Goal: Information Seeking & Learning: Learn about a topic

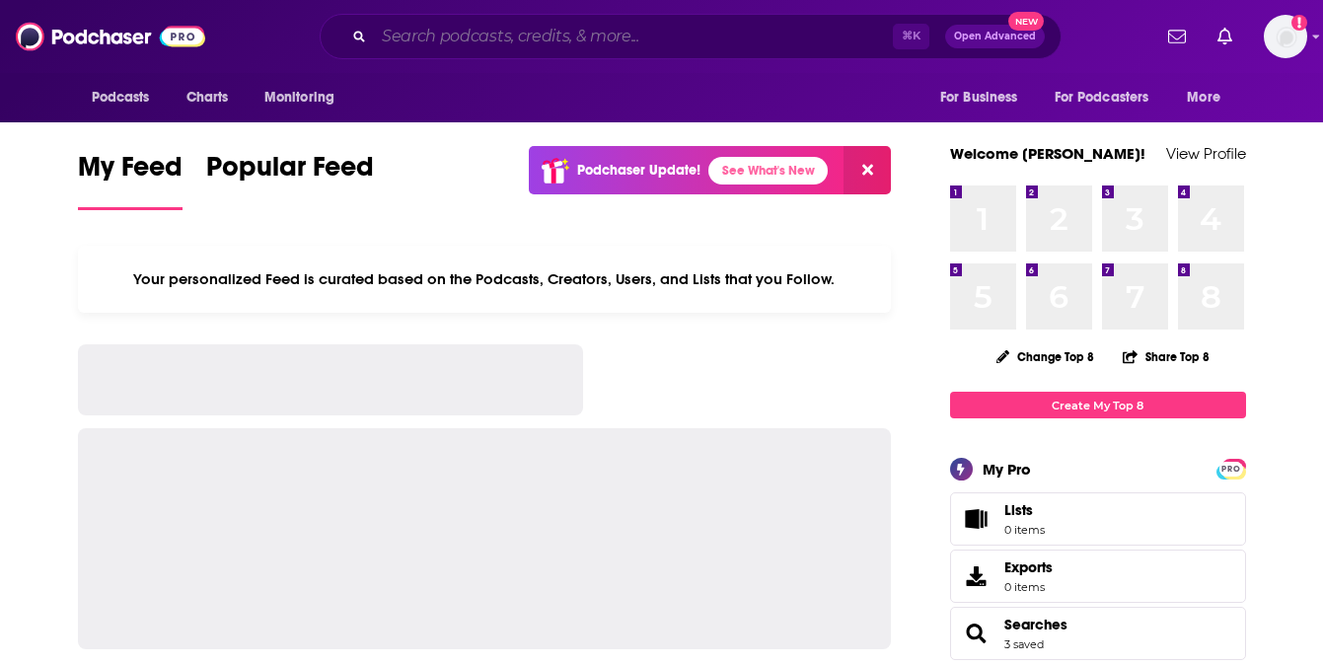
drag, startPoint x: 0, startPoint y: 0, endPoint x: 431, endPoint y: 42, distance: 433.2
click at [431, 42] on input "Search podcasts, credits, & more..." at bounding box center [633, 37] width 519 height 32
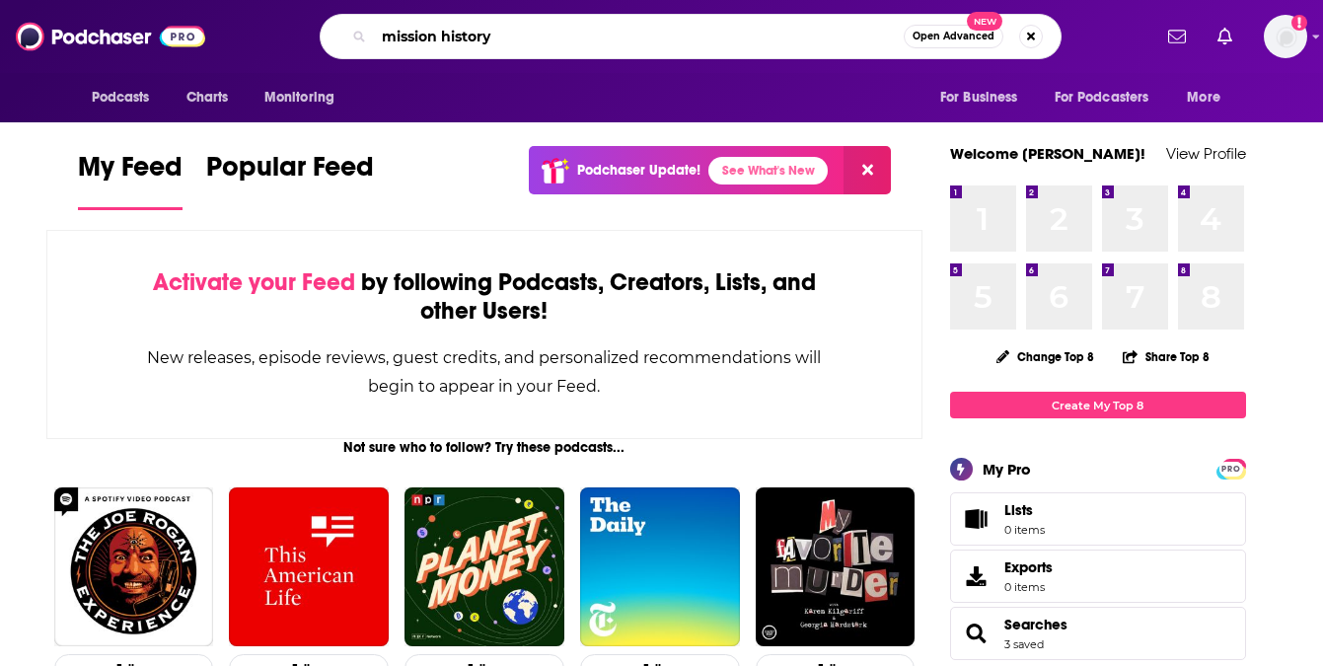
type input "mission history"
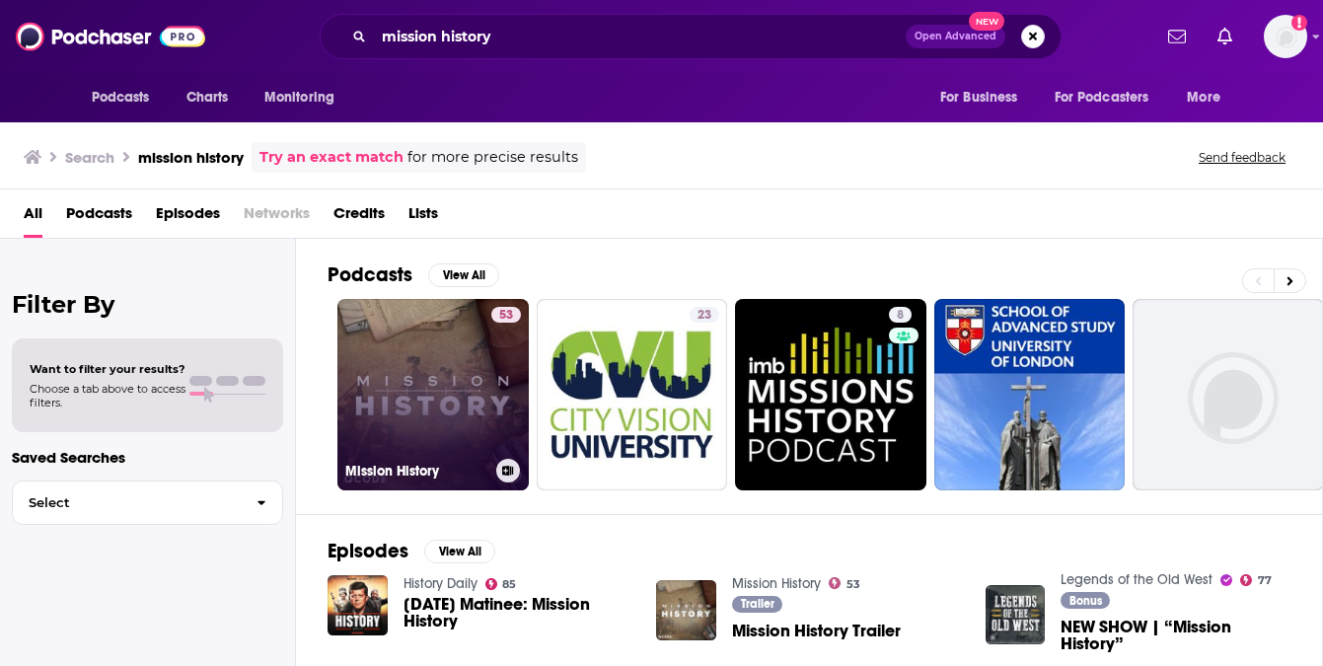
click at [423, 395] on link "53 Mission History" at bounding box center [432, 394] width 191 height 191
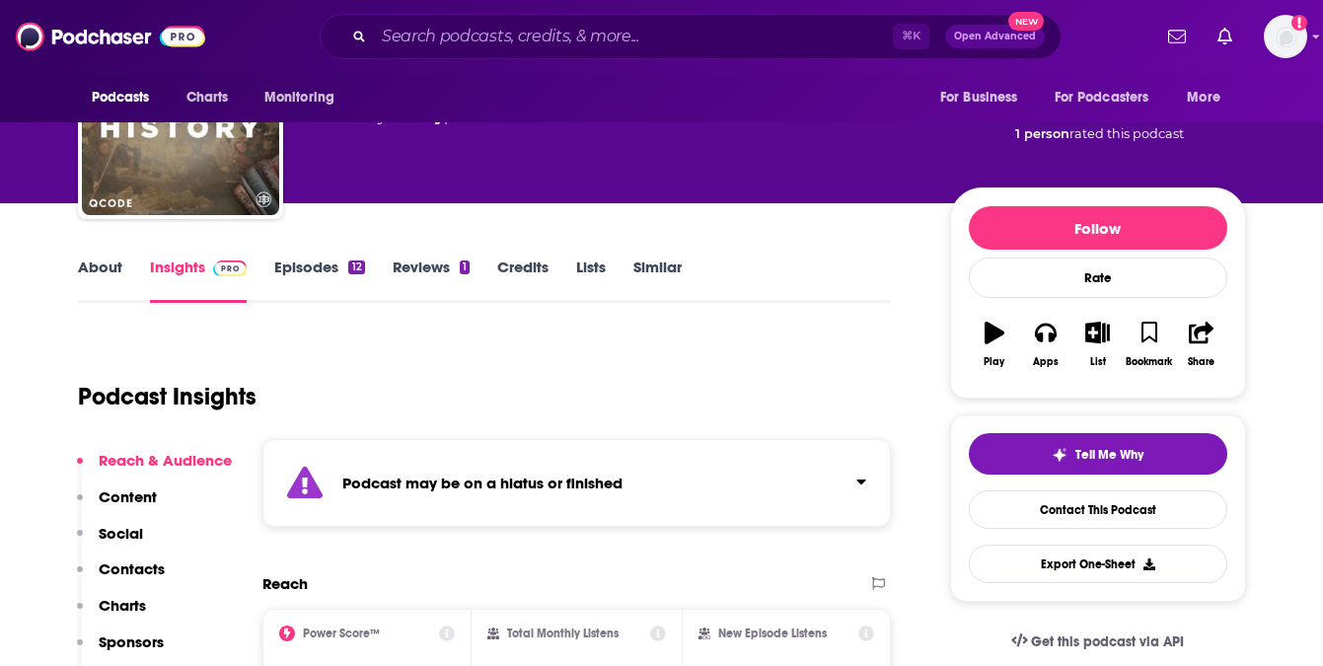
scroll to position [153, 0]
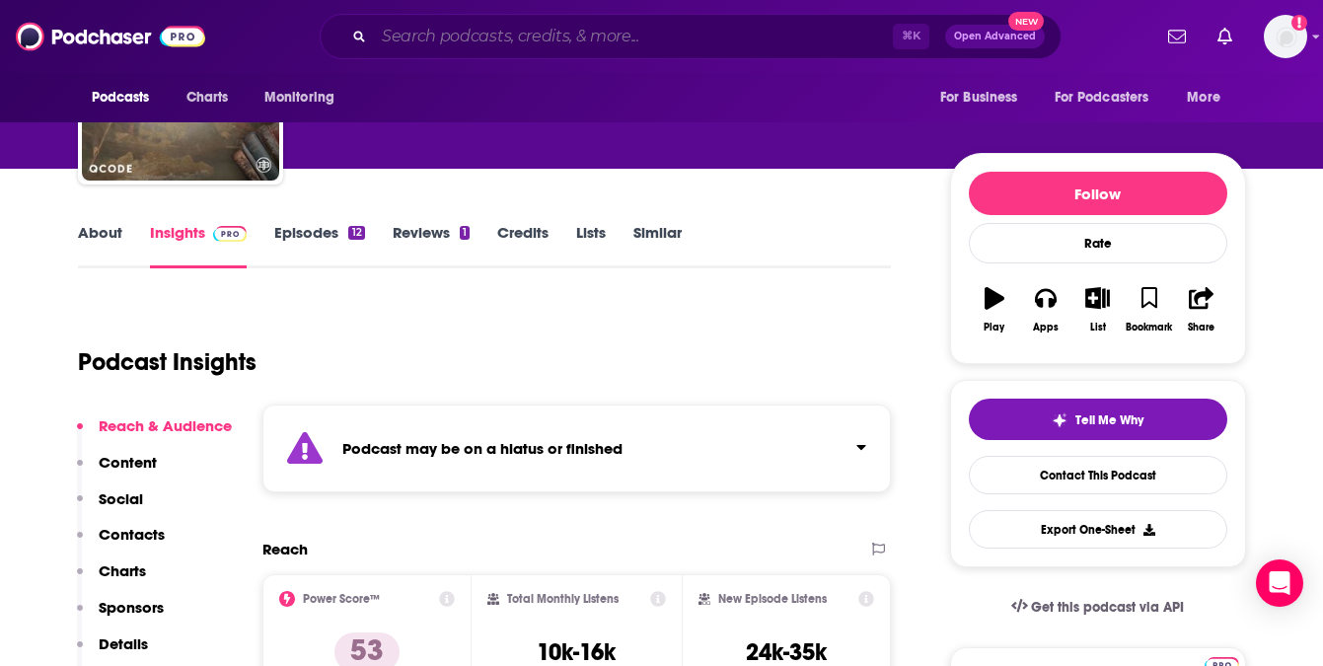
click at [518, 27] on input "Search podcasts, credits, & more..." at bounding box center [633, 37] width 519 height 32
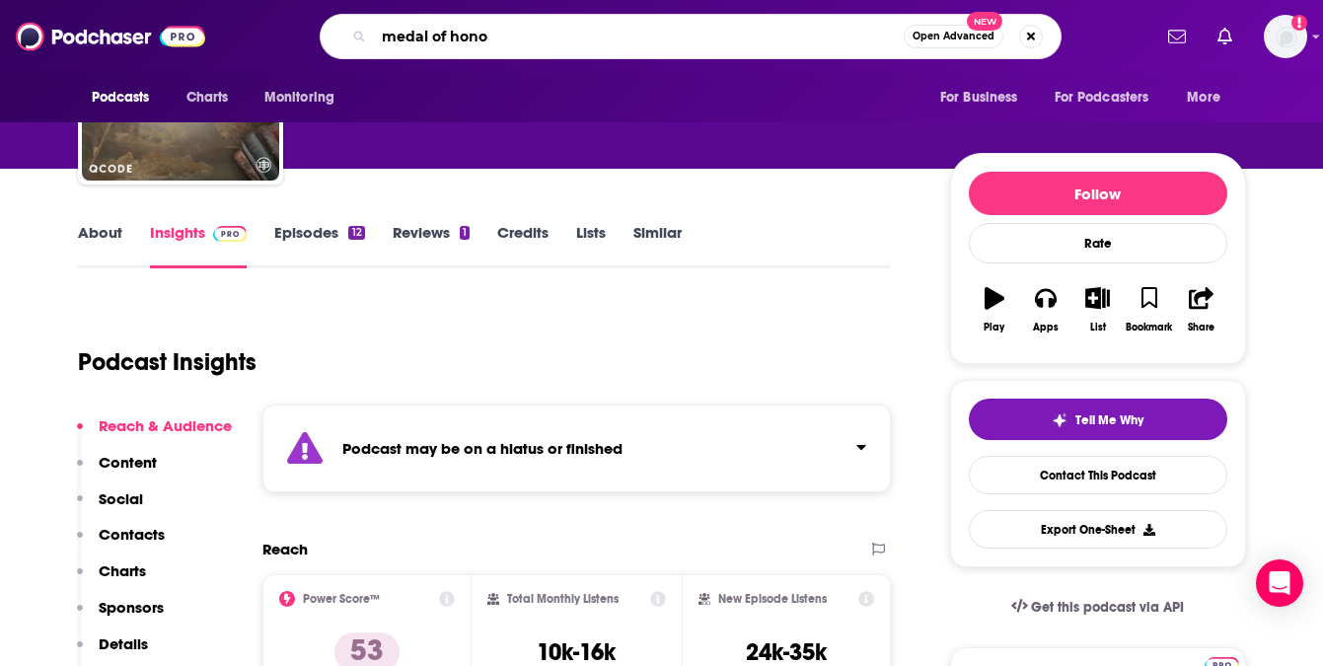
type input "medal of honor"
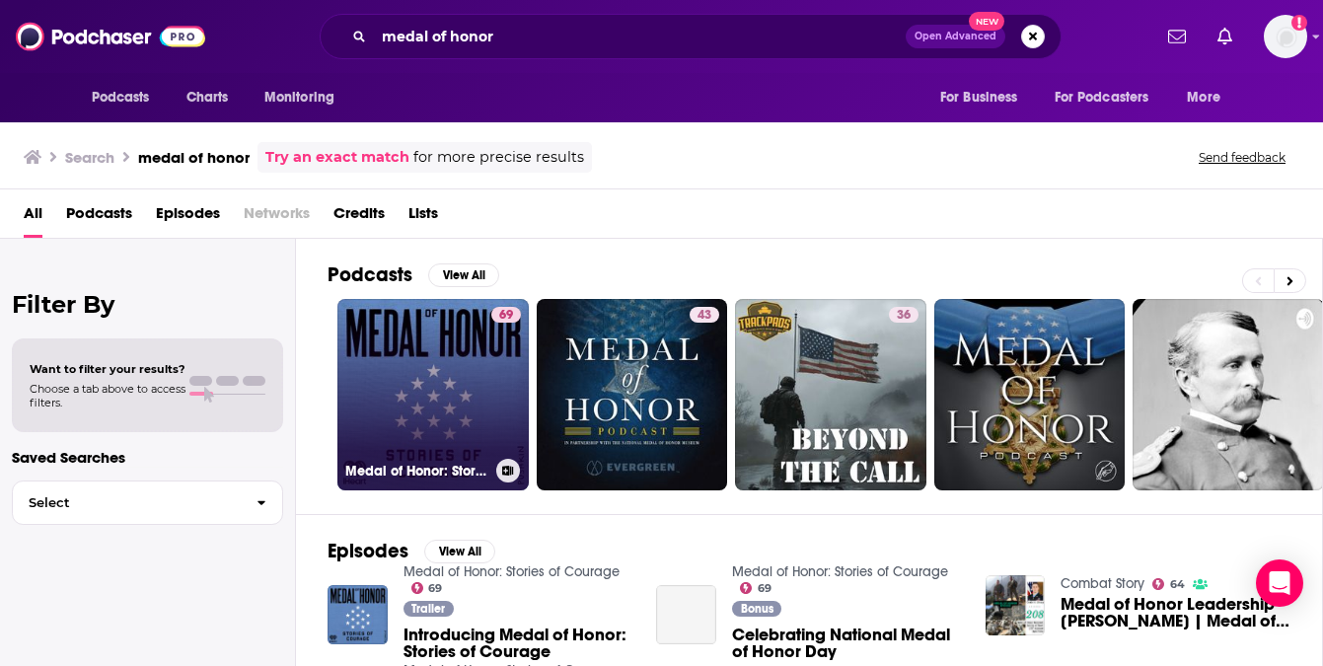
click at [463, 382] on link "69 Medal of Honor: Stories of Courage" at bounding box center [432, 394] width 191 height 191
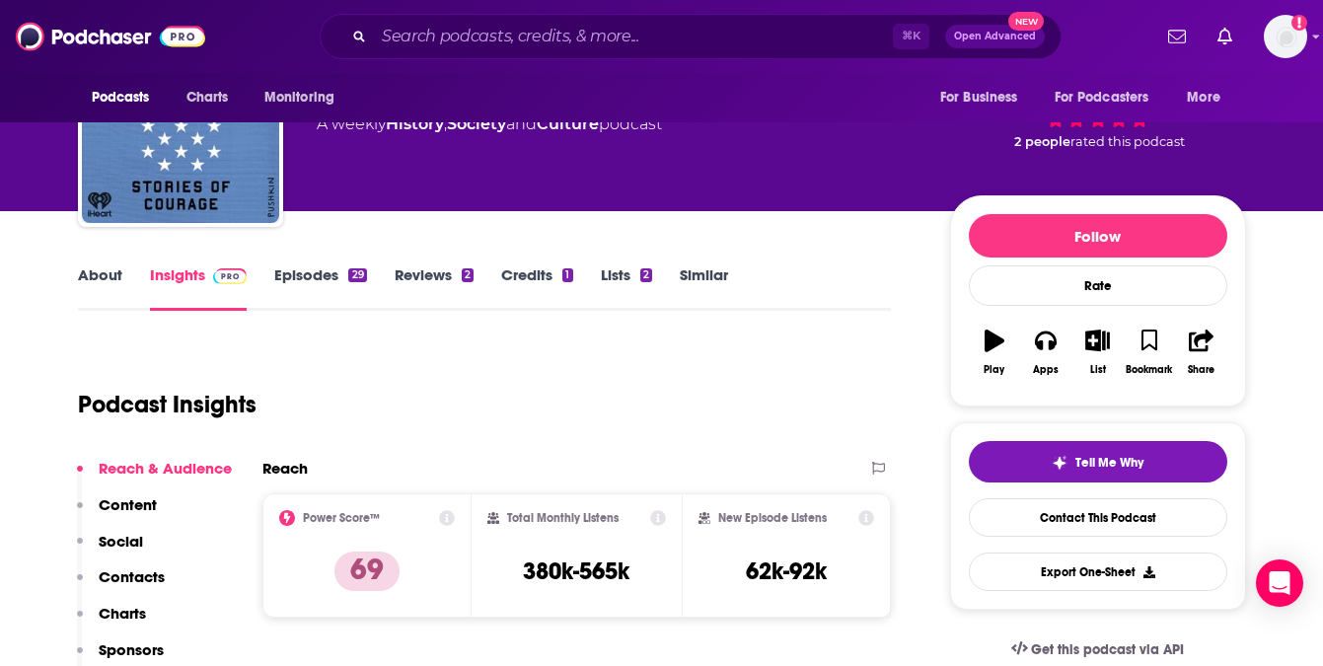
scroll to position [116, 0]
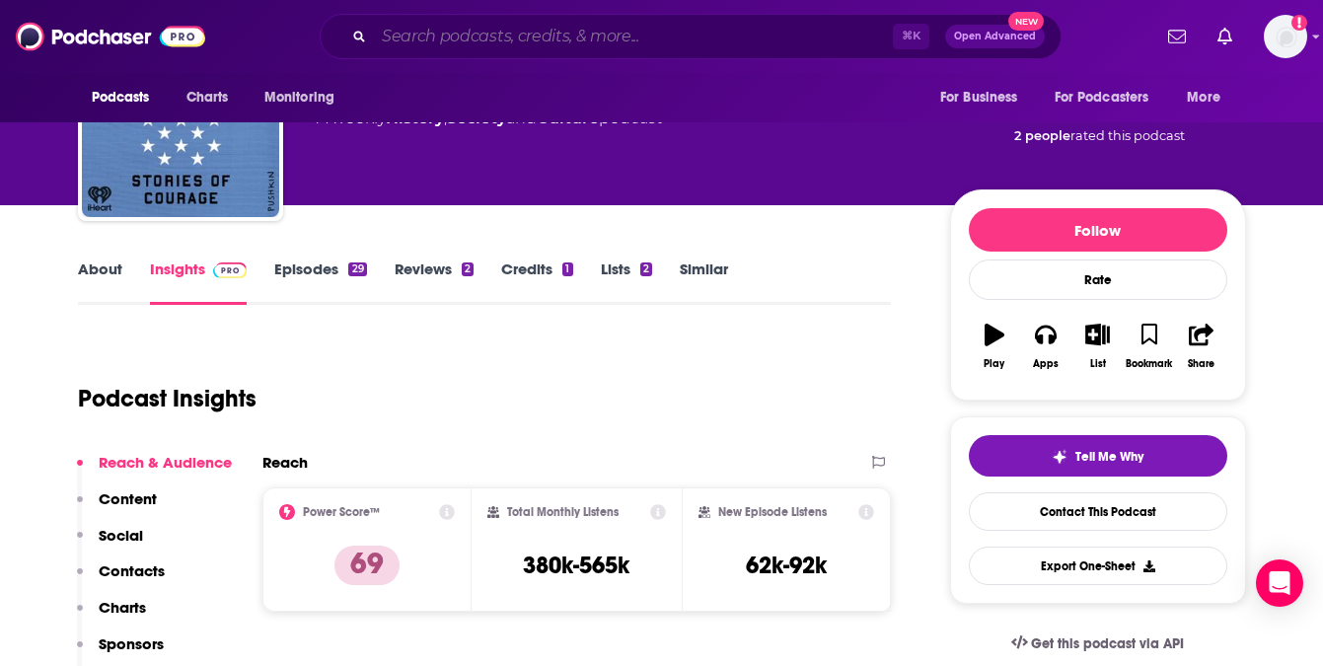
click at [446, 34] on input "Search podcasts, credits, & more..." at bounding box center [633, 37] width 519 height 32
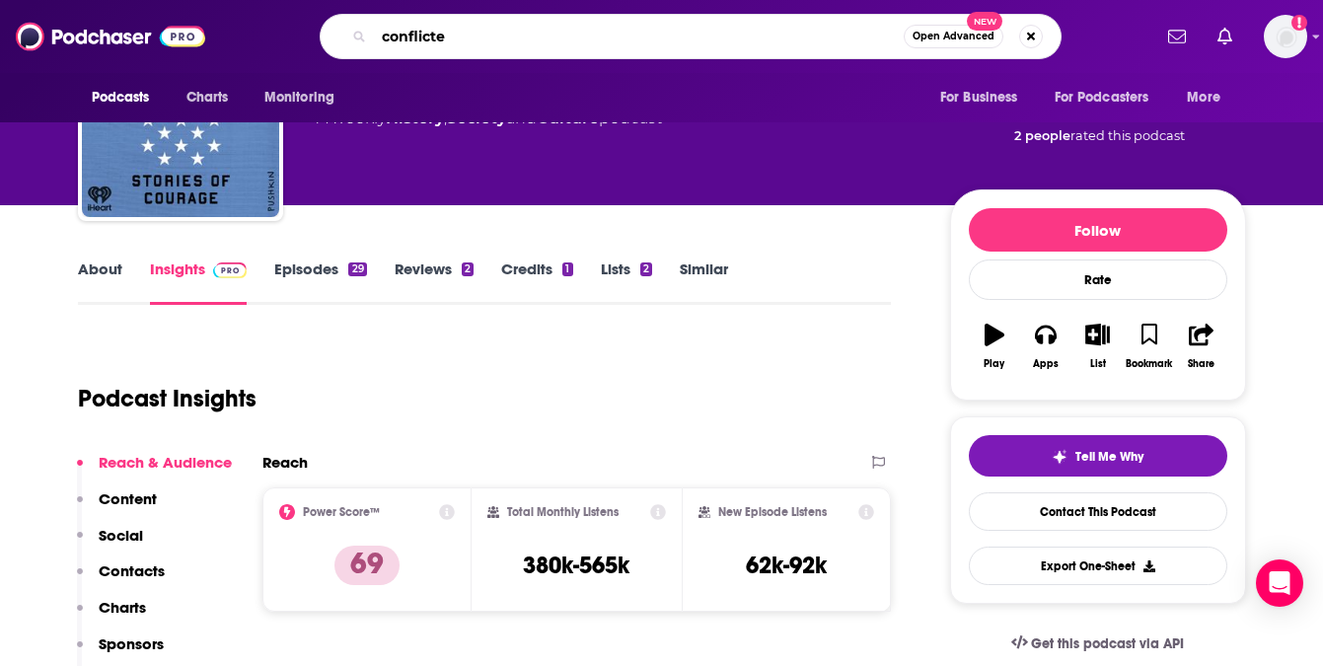
type input "conflicted"
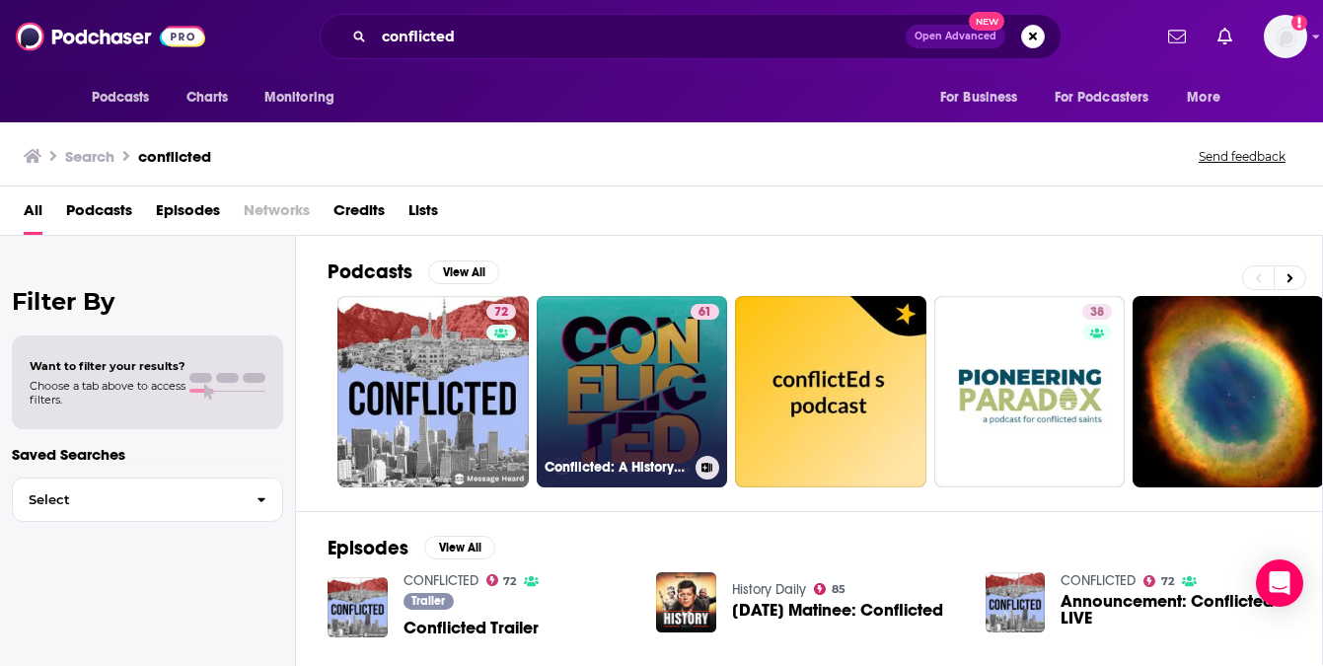
click at [593, 390] on link "61 Conflicted: A History Podcast" at bounding box center [632, 391] width 191 height 191
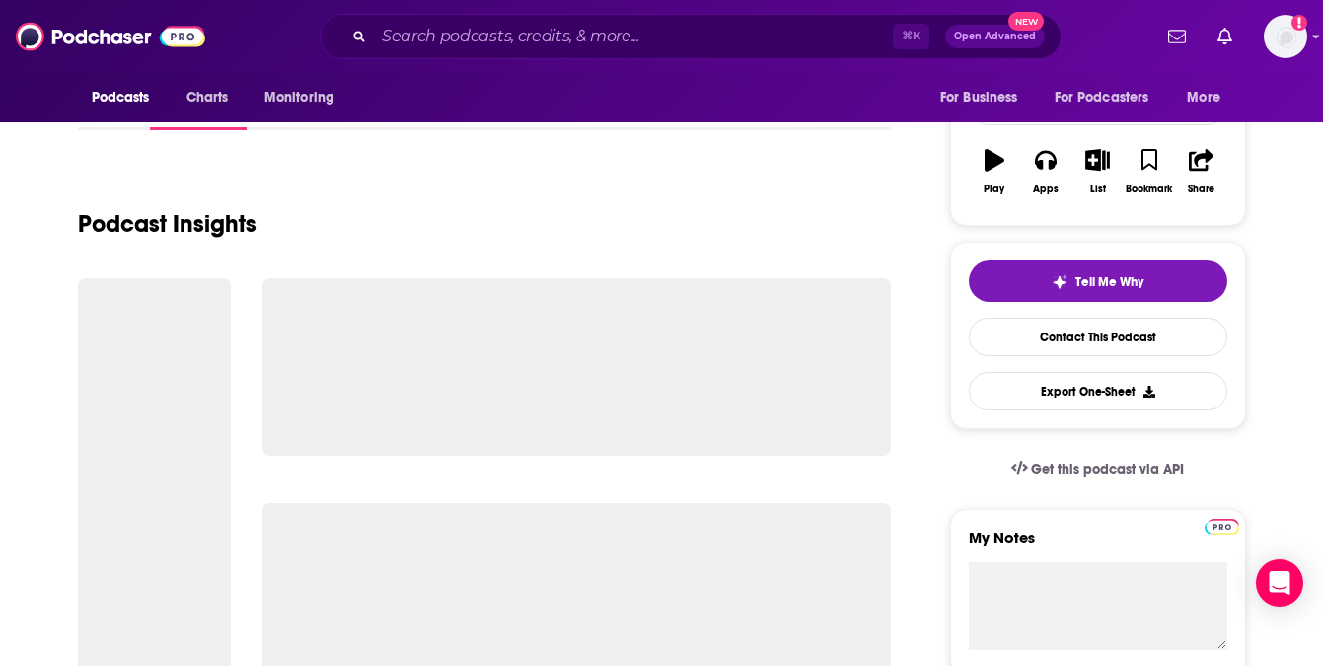
scroll to position [292, 0]
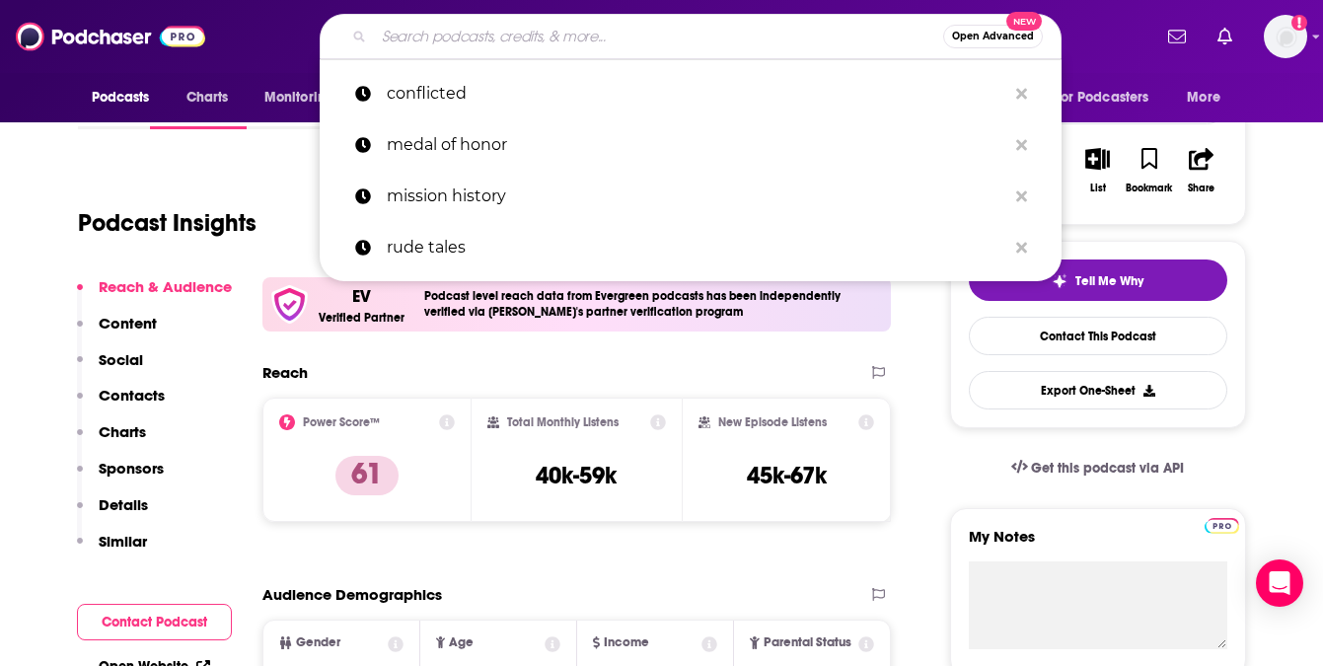
click at [434, 38] on input "Search podcasts, credits, & more..." at bounding box center [658, 37] width 569 height 32
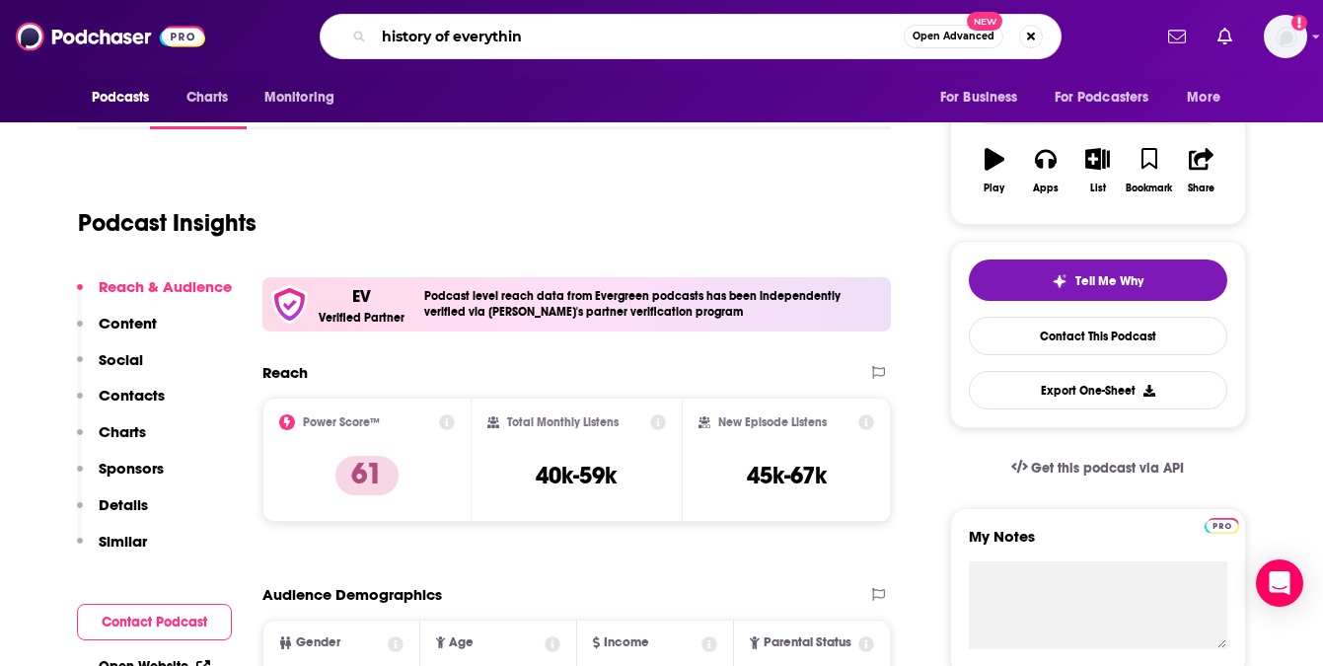
type input "history of everything"
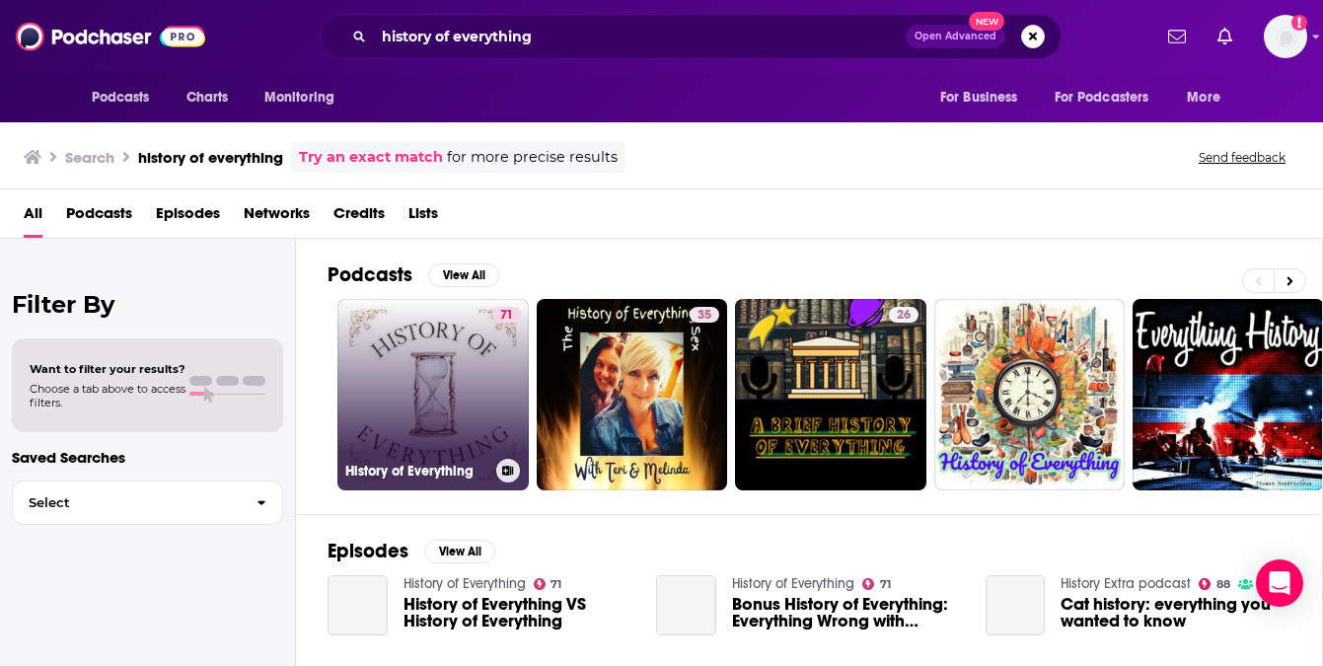
click at [427, 372] on link "71 History of Everything" at bounding box center [432, 394] width 191 height 191
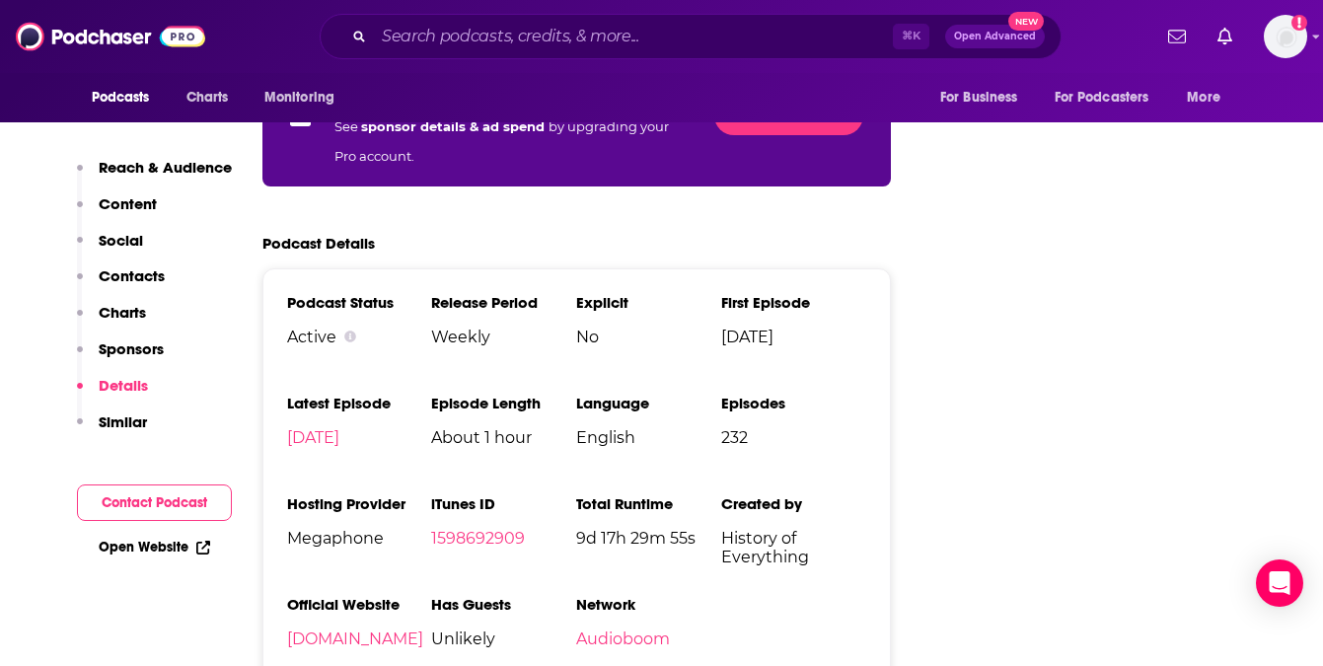
scroll to position [3613, 0]
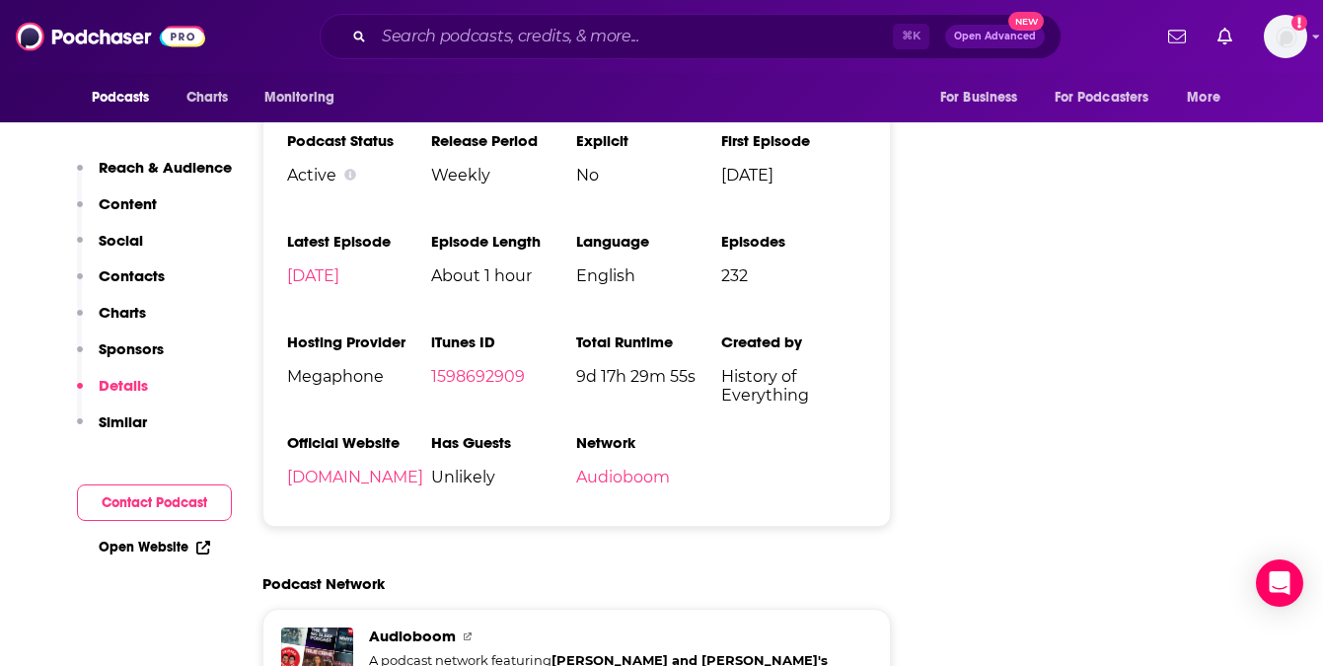
click at [110, 425] on p "Similar" at bounding box center [123, 421] width 48 height 19
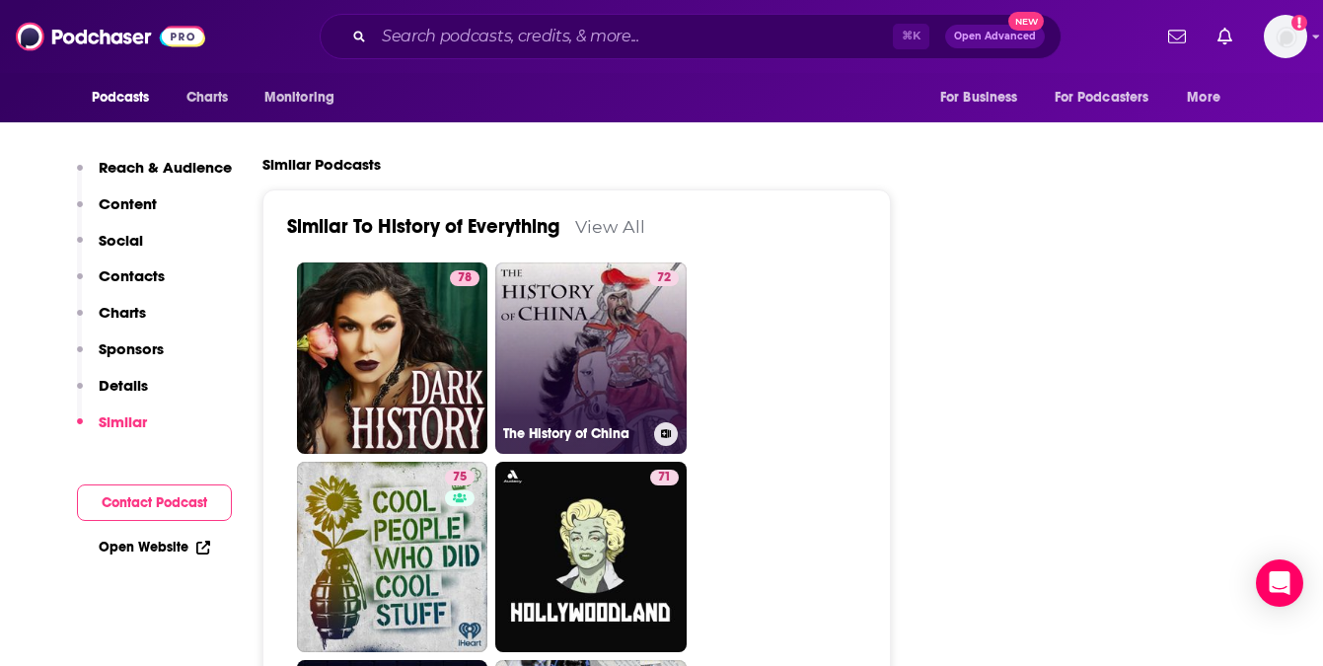
scroll to position [4326, 0]
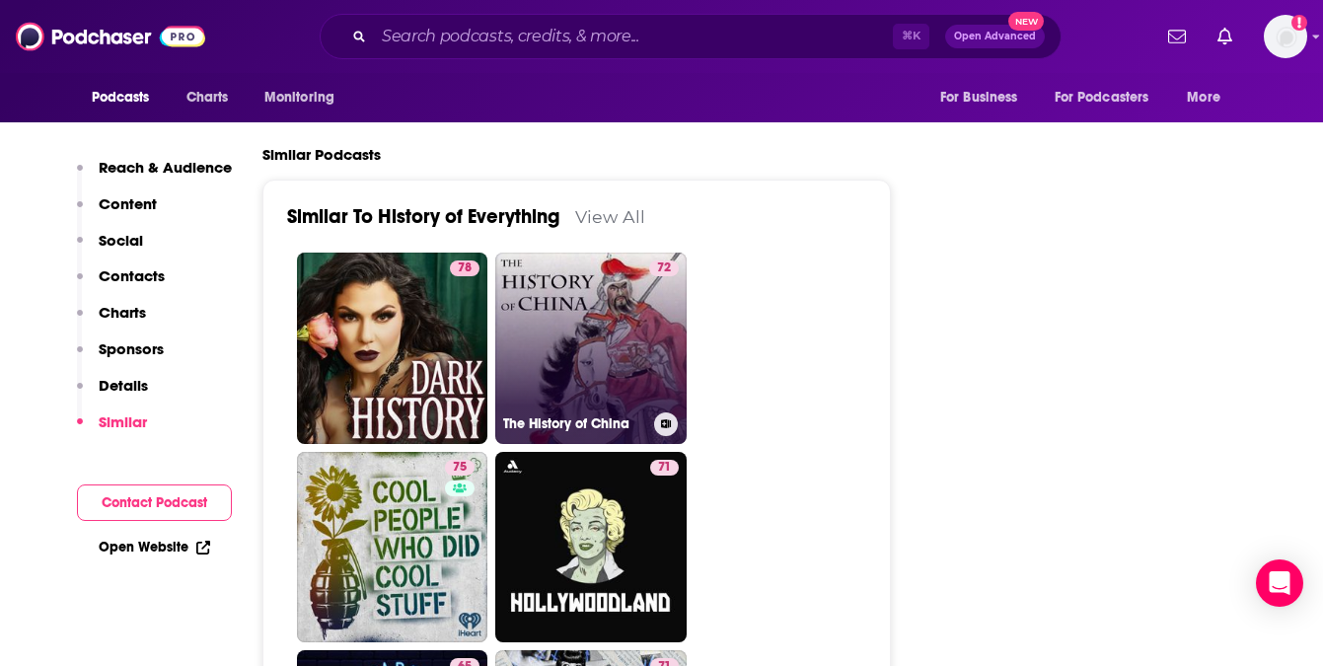
click at [576, 253] on link "72 The History of China" at bounding box center [590, 348] width 191 height 191
type input "[URL][DOMAIN_NAME]"
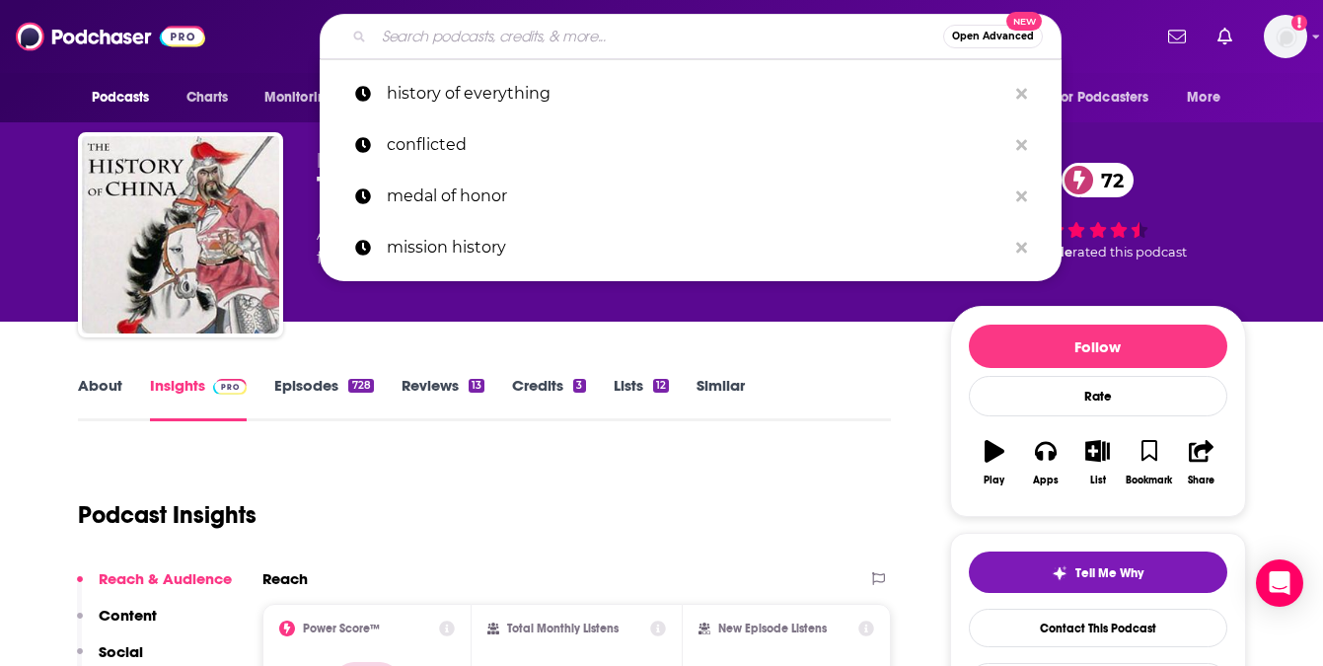
click at [612, 37] on input "Search podcasts, credits, & more..." at bounding box center [658, 37] width 569 height 32
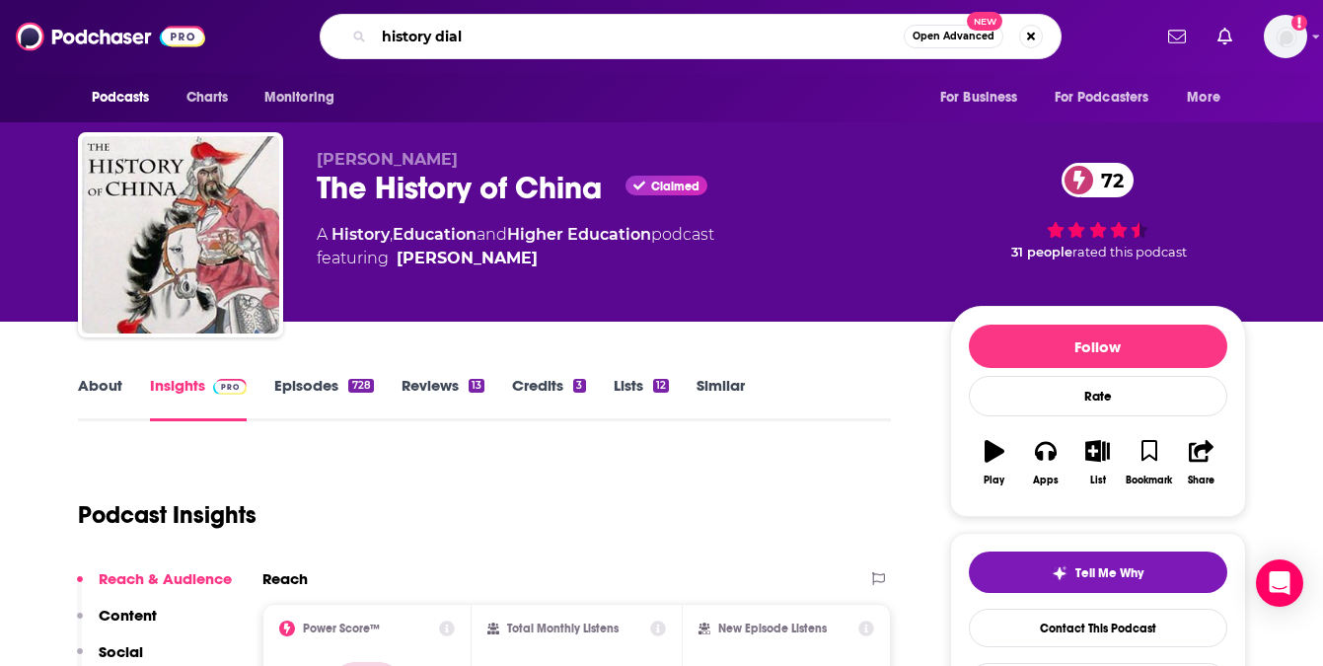
type input "history dialy"
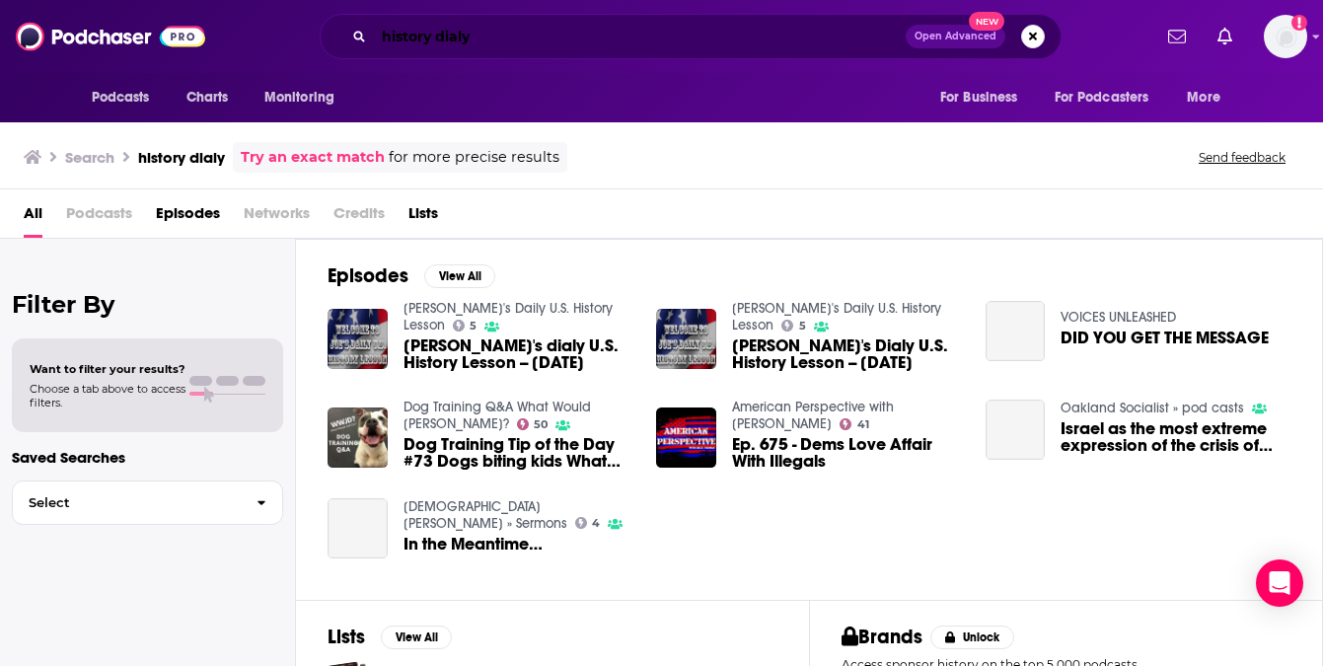
click at [451, 39] on input "history dialy" at bounding box center [640, 37] width 532 height 32
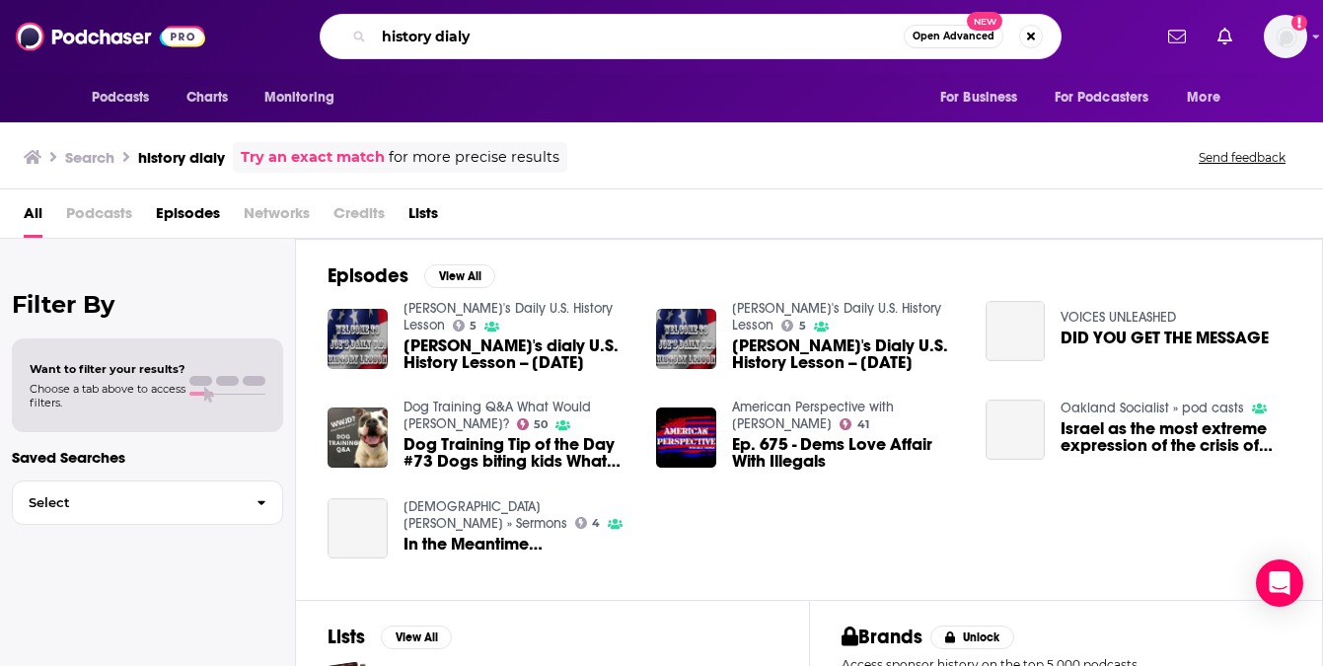
click at [451, 39] on input "history dialy" at bounding box center [639, 37] width 530 height 32
type input "history daily"
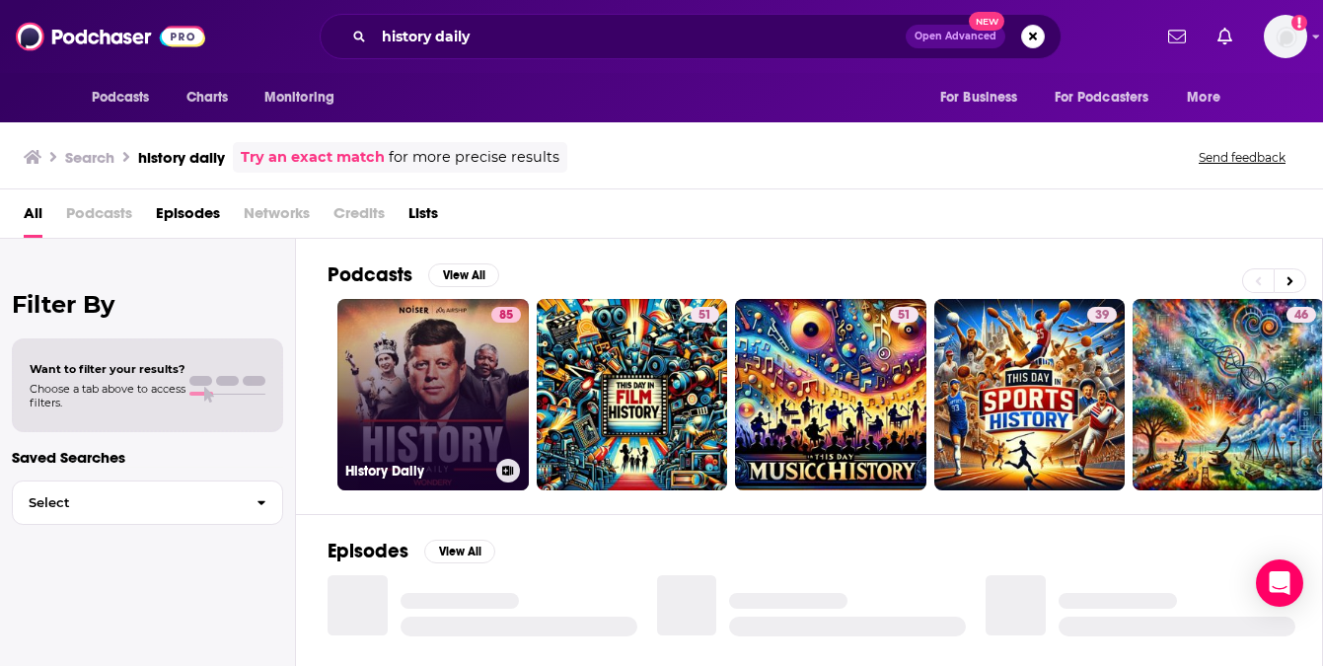
click at [441, 375] on link "85 History Daily" at bounding box center [432, 394] width 191 height 191
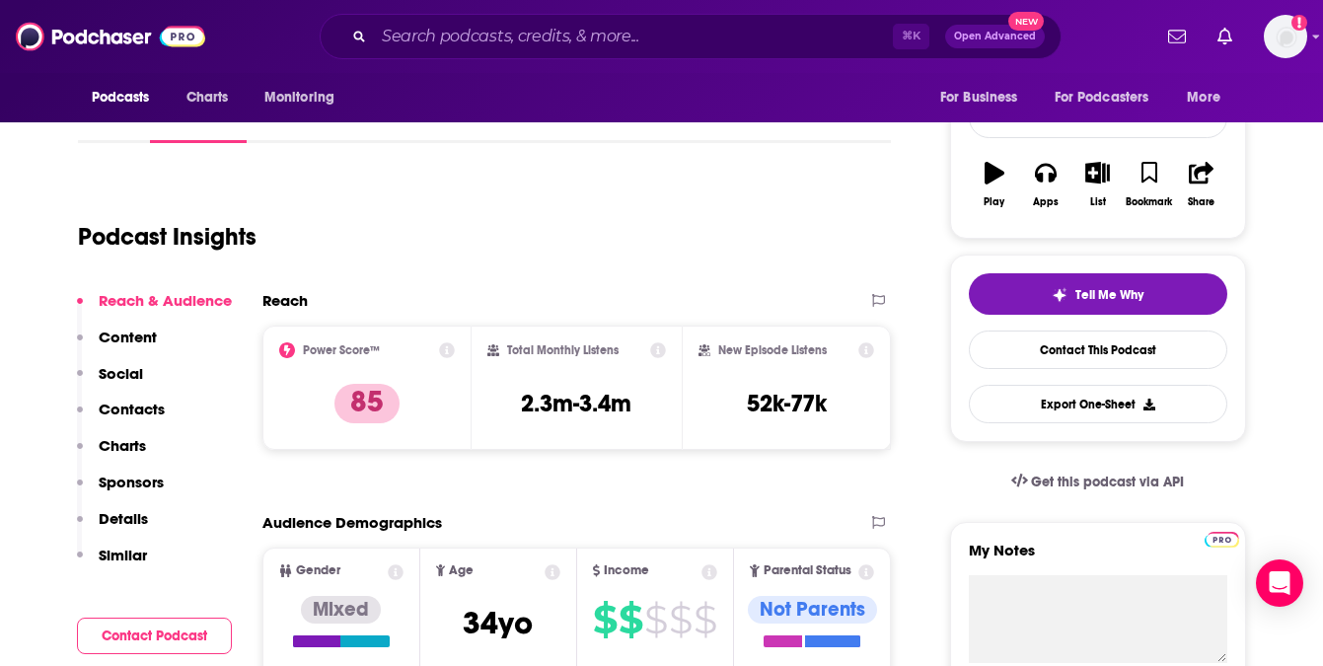
scroll to position [282, 0]
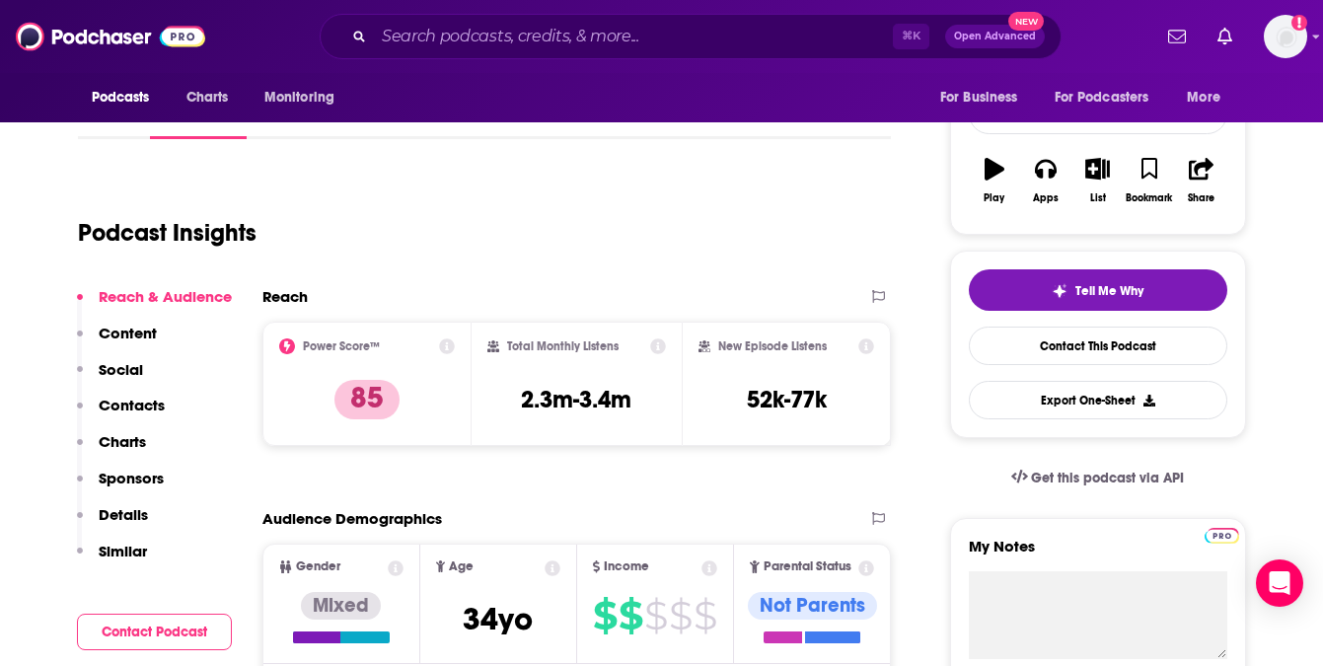
click at [108, 549] on p "Similar" at bounding box center [123, 551] width 48 height 19
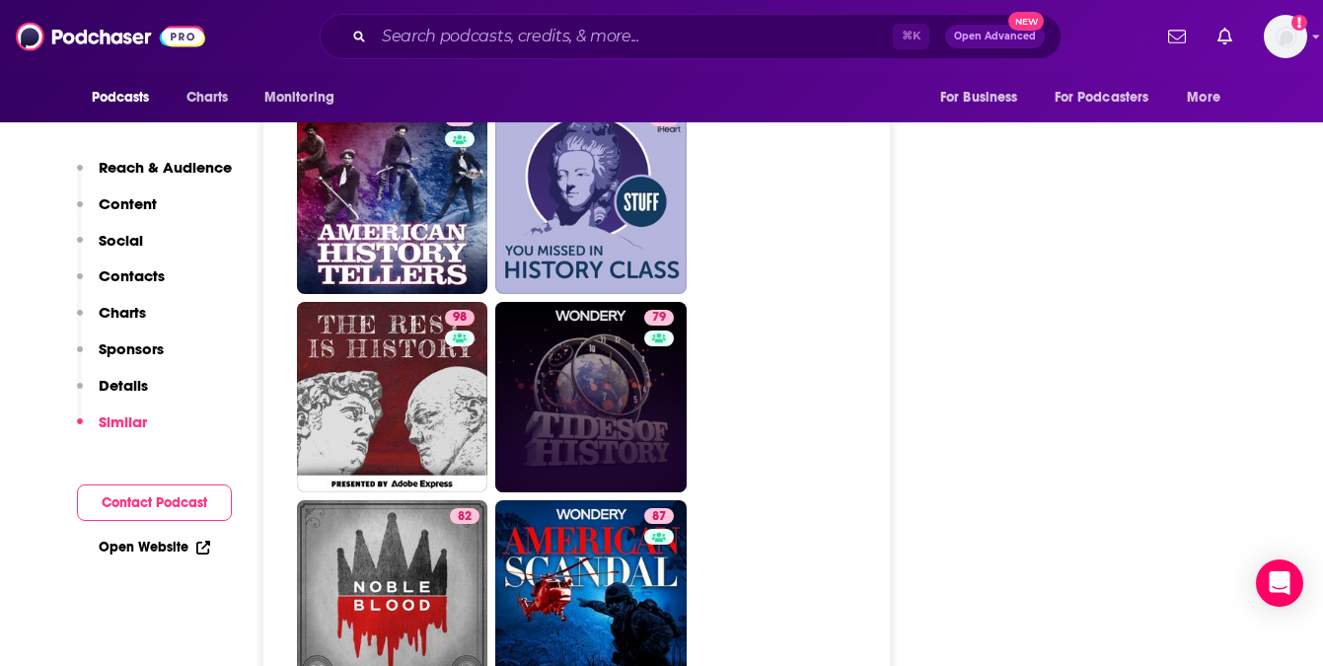
scroll to position [3912, 0]
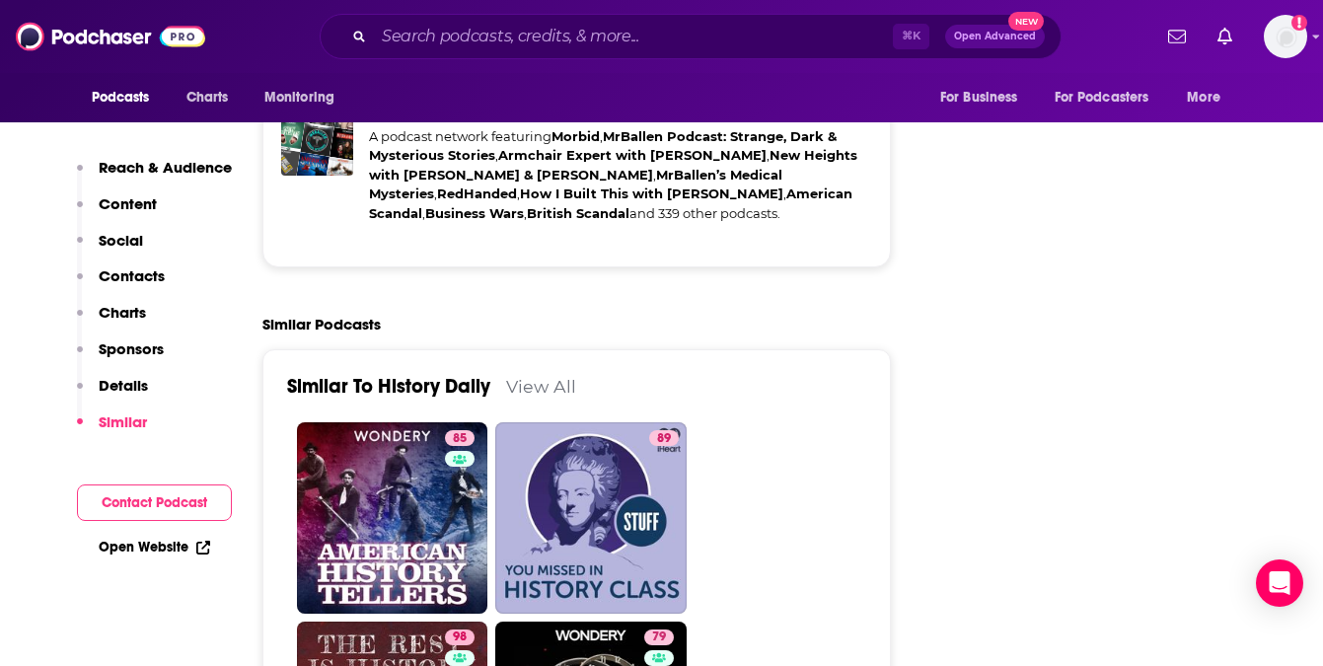
click at [347, 374] on div "Similar To History Daily View All" at bounding box center [577, 398] width 580 height 48
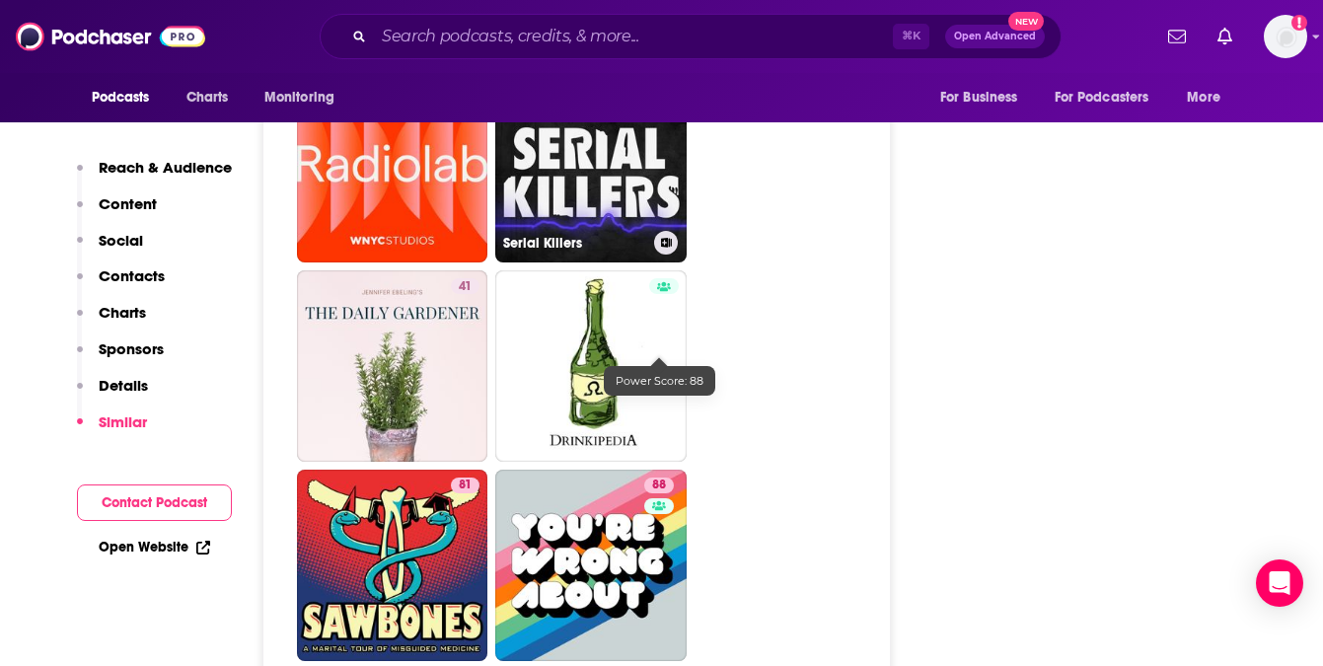
scroll to position [6907, 0]
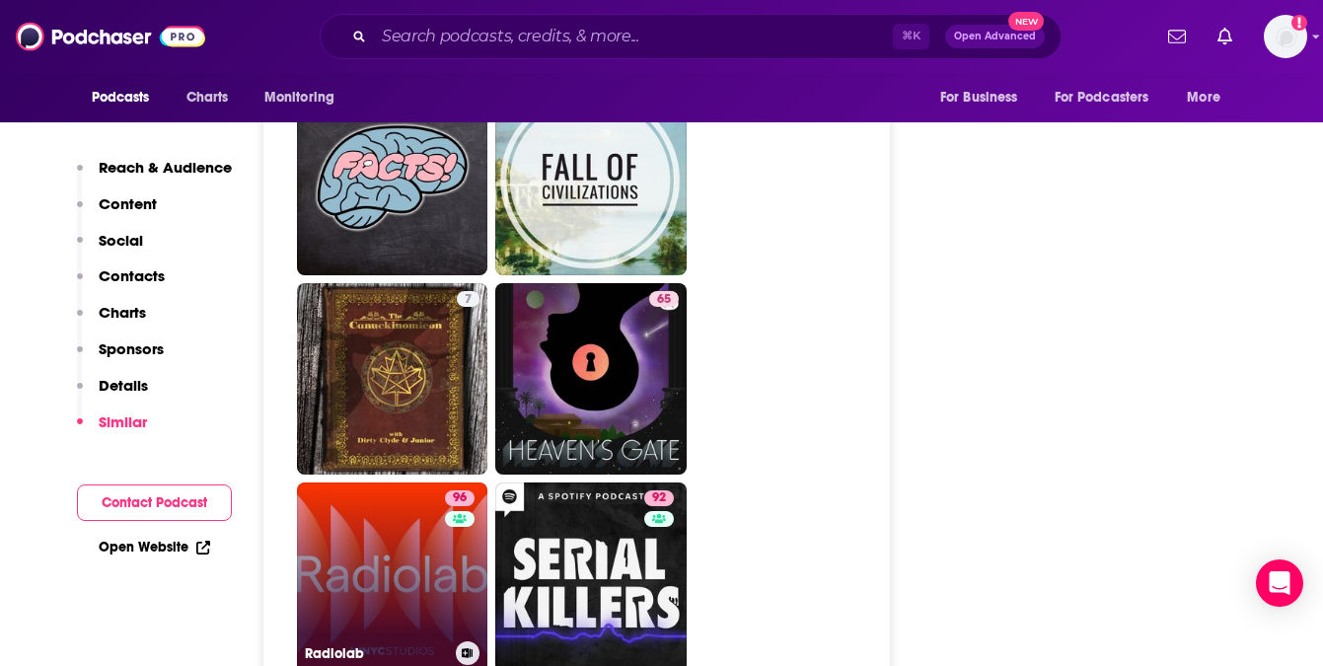
click at [377, 544] on link "96 Radiolab" at bounding box center [392, 577] width 191 height 191
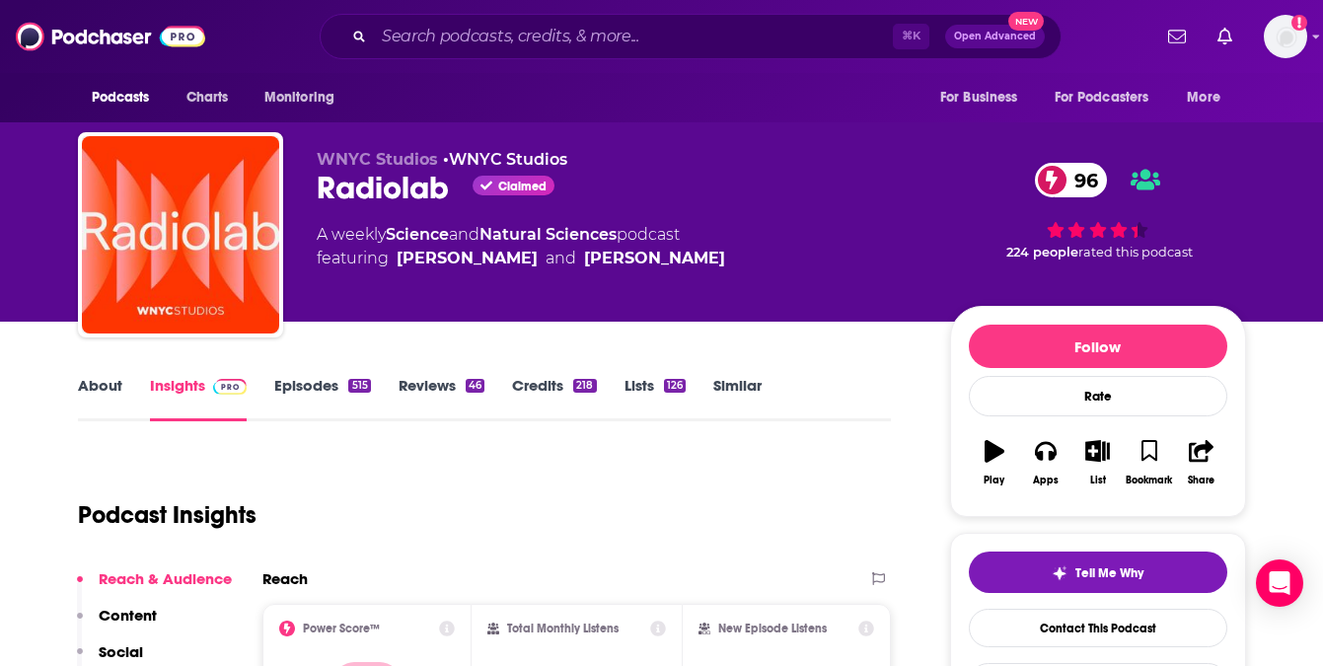
type input "[URL][DOMAIN_NAME]"
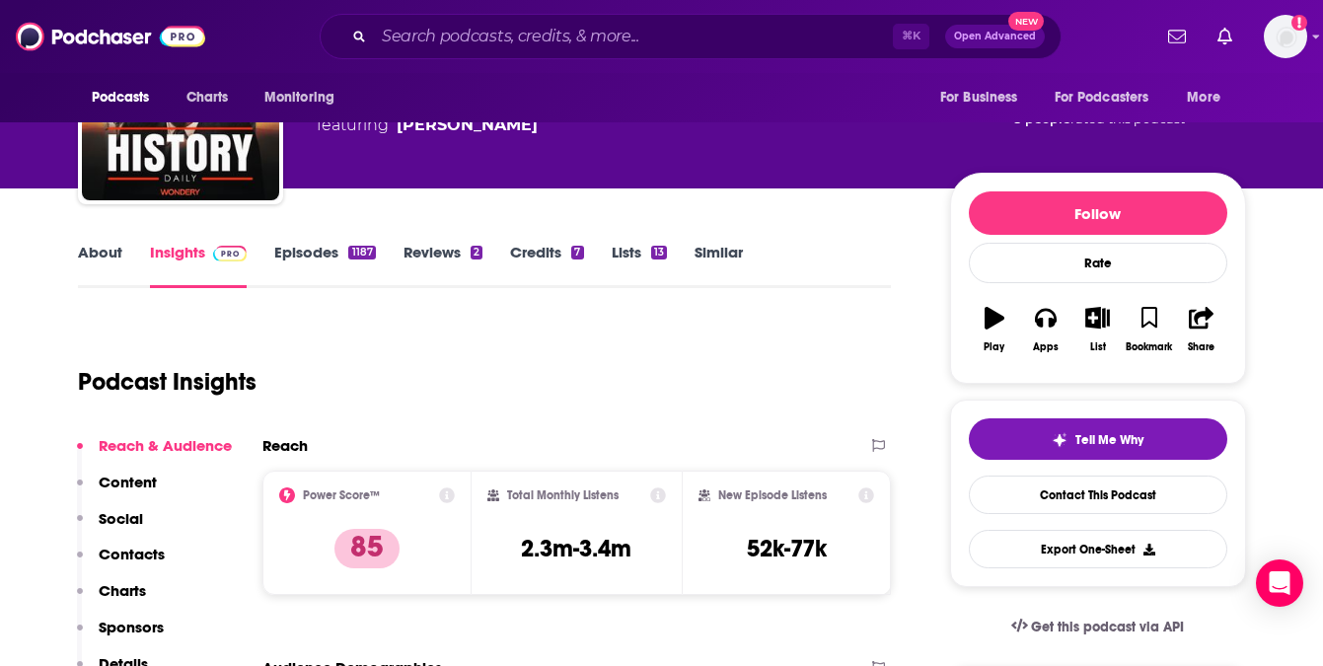
scroll to position [127, 0]
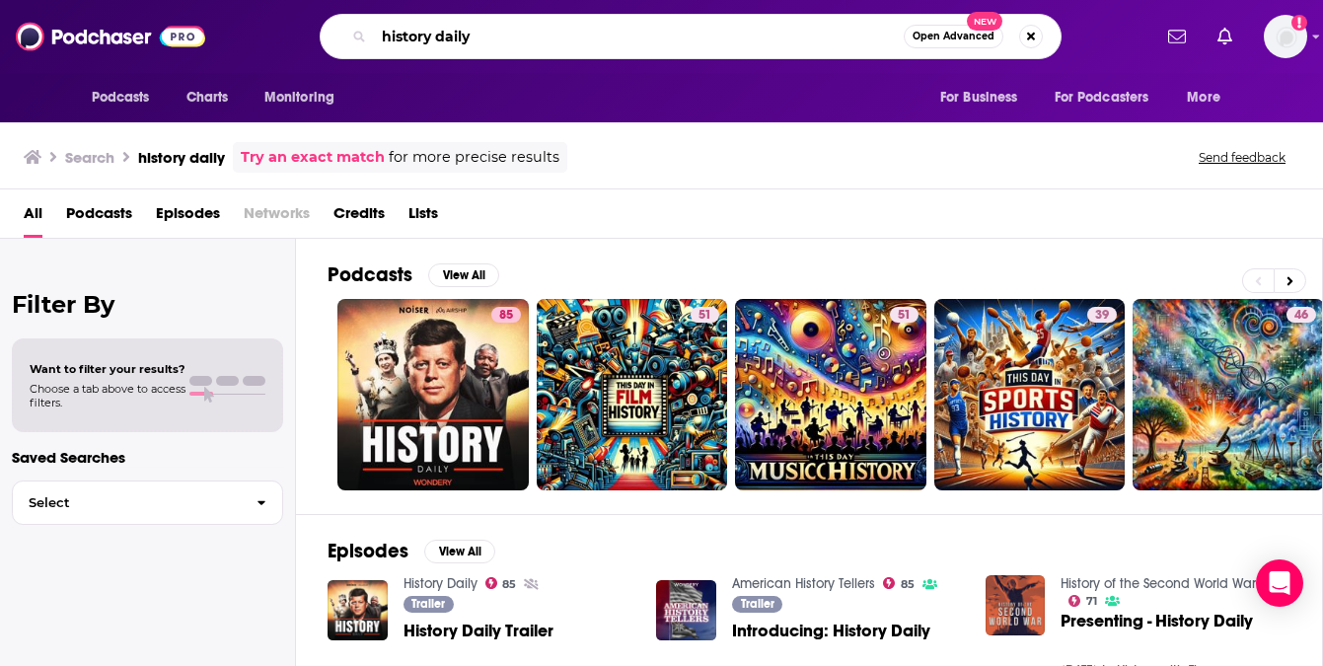
click at [470, 31] on input "history daily" at bounding box center [639, 37] width 530 height 32
type input "everything everywhere daily"
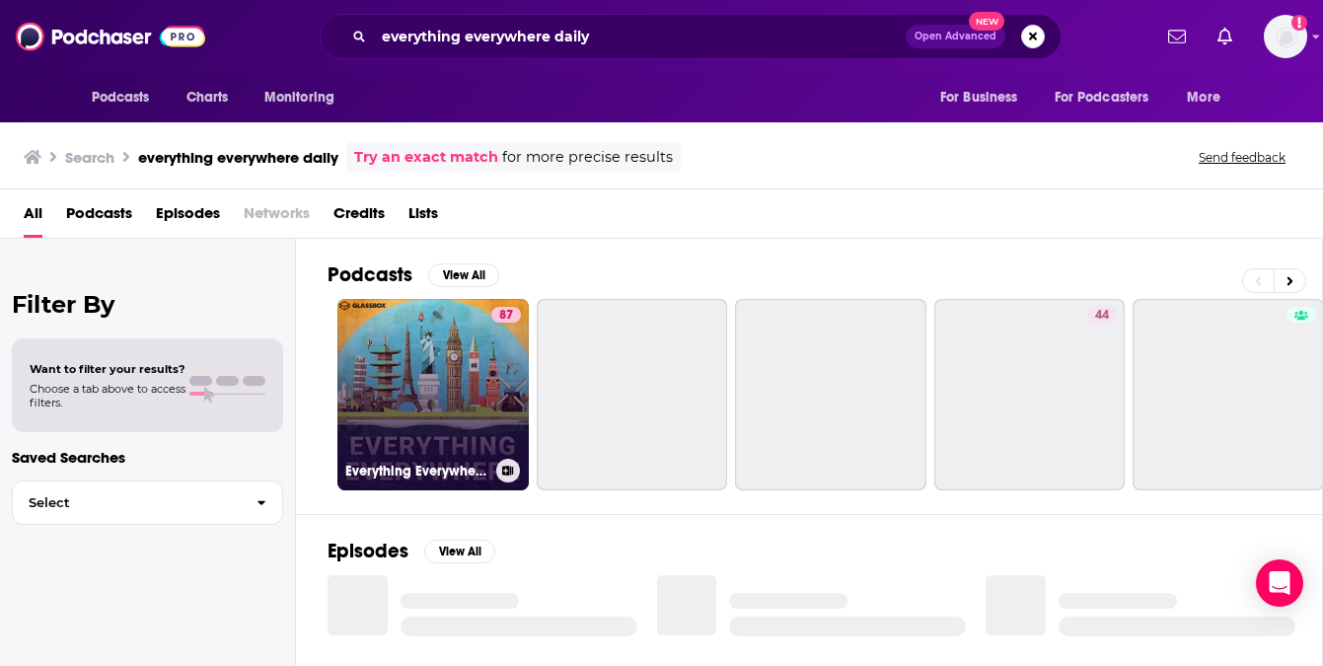
click at [462, 400] on link "87 Everything Everywhere Daily" at bounding box center [432, 394] width 191 height 191
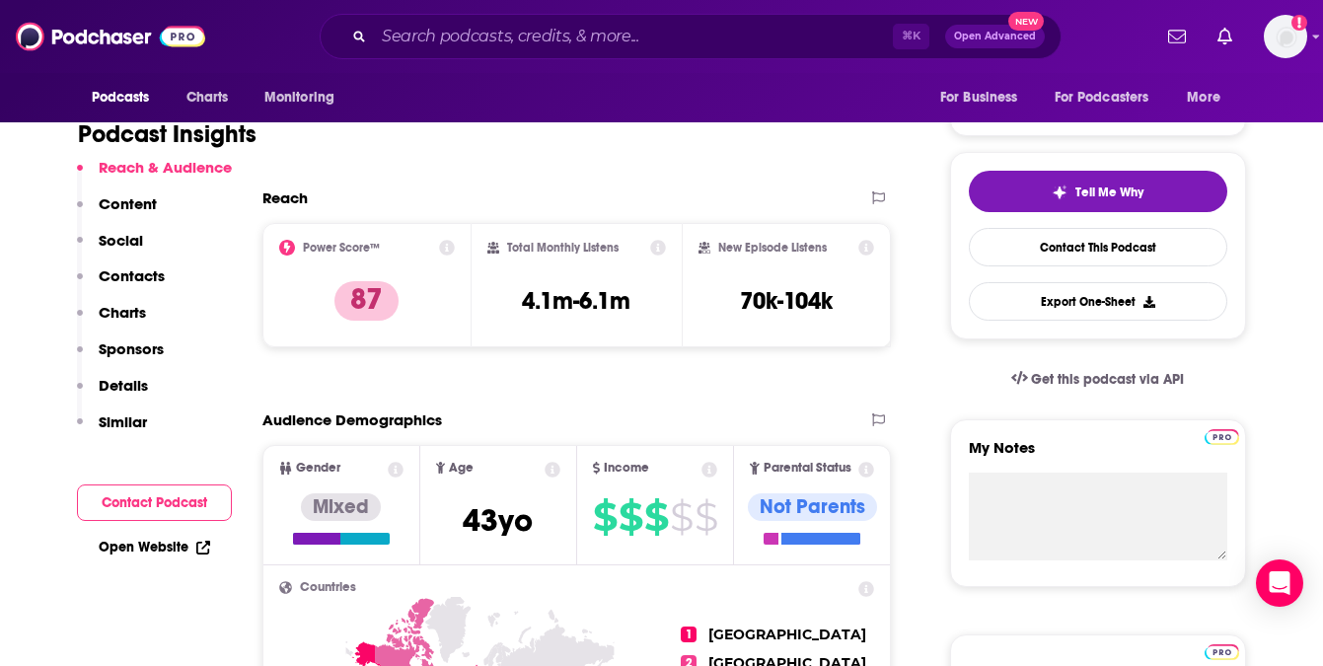
click at [122, 421] on p "Similar" at bounding box center [123, 421] width 48 height 19
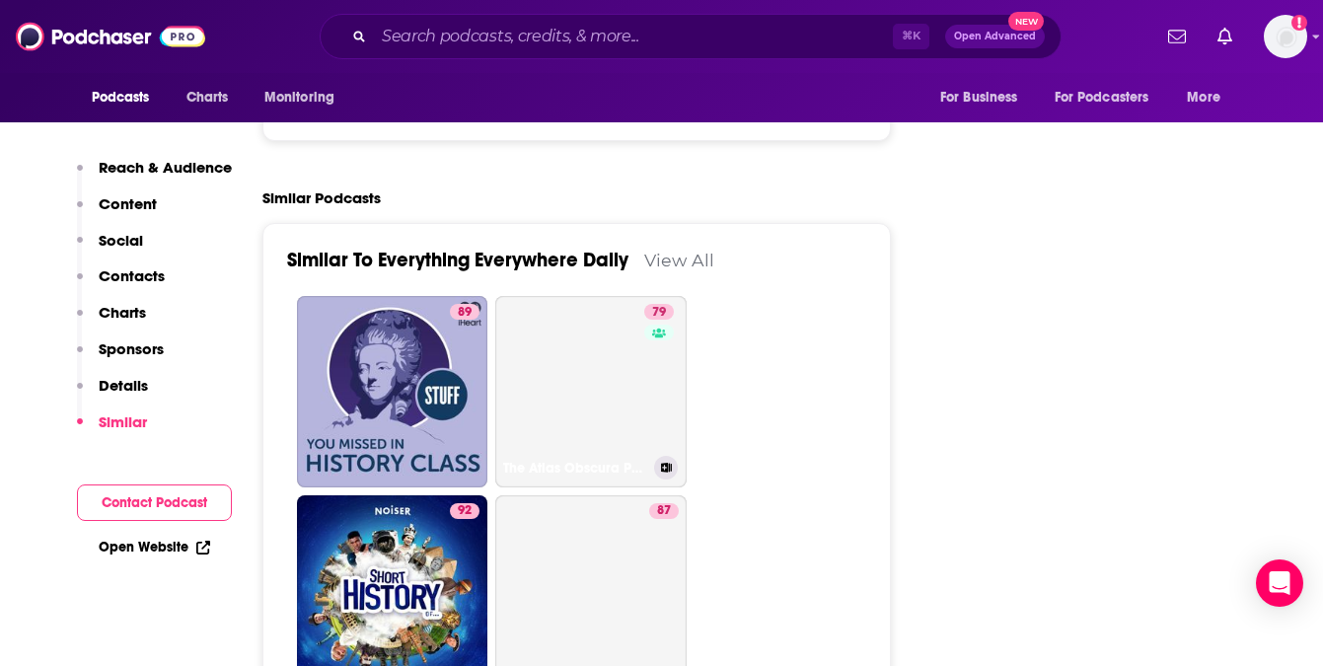
scroll to position [3634, 0]
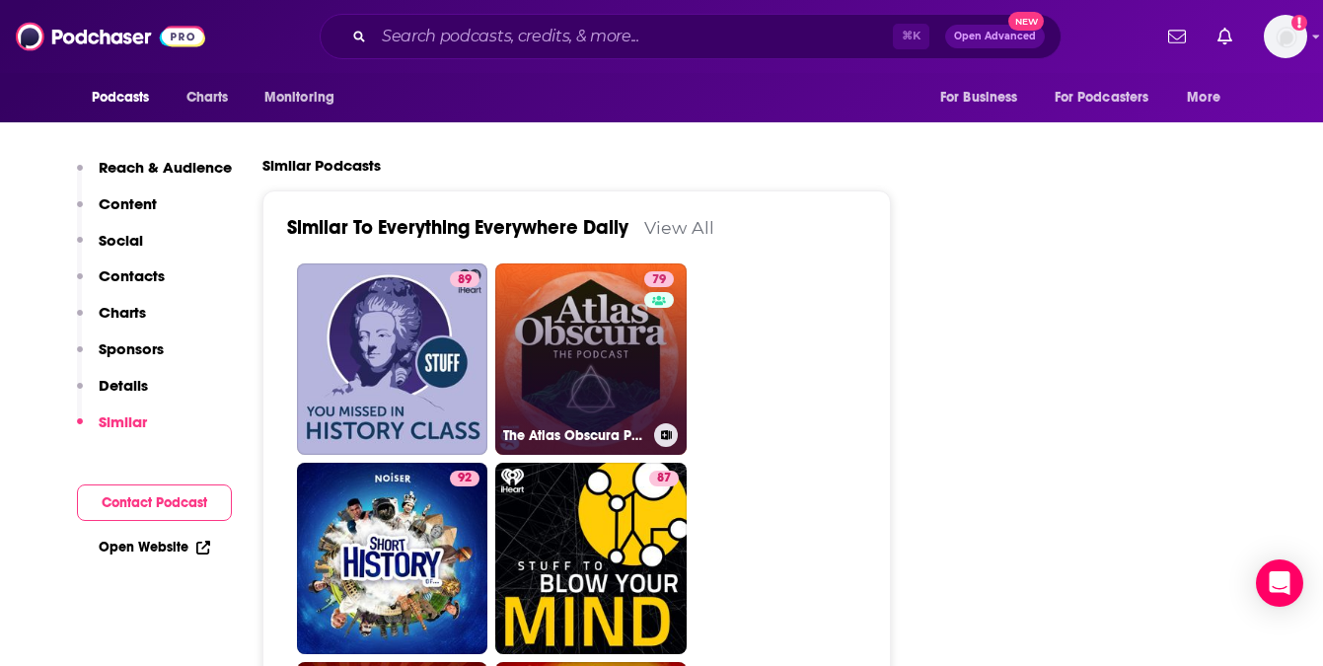
click at [622, 325] on link "79 The Atlas Obscura Podcast" at bounding box center [590, 358] width 191 height 191
type input "[URL][DOMAIN_NAME]"
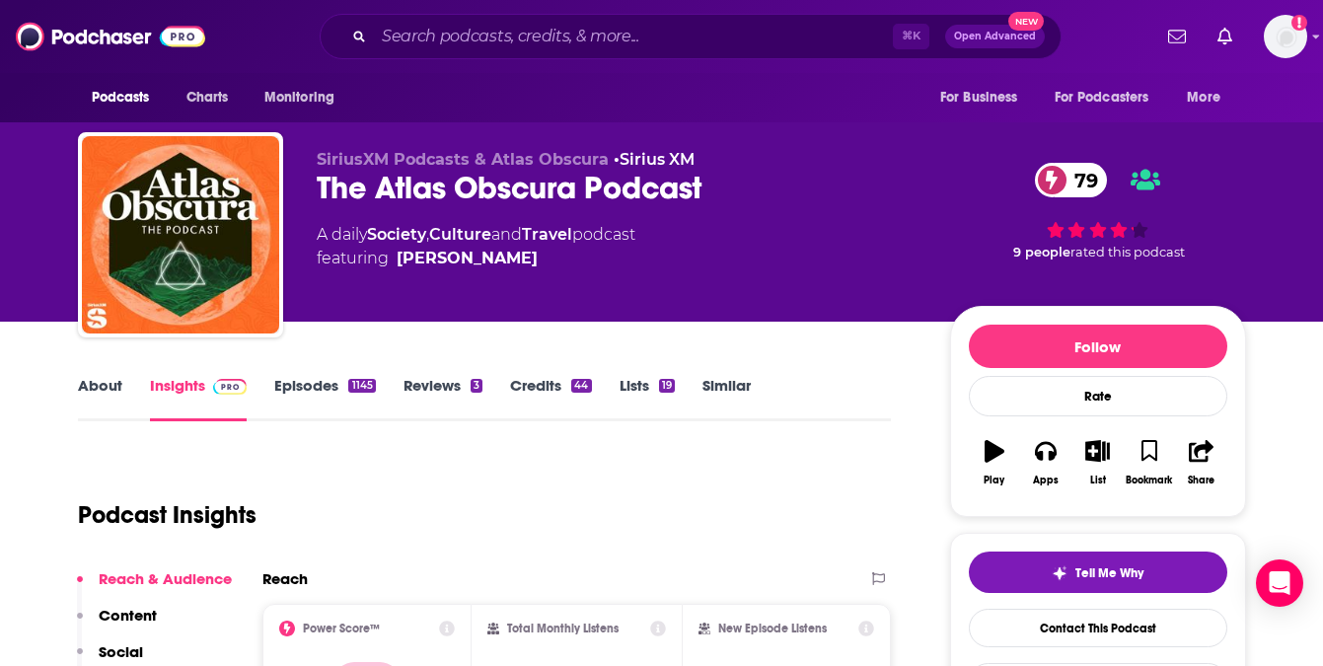
click at [110, 384] on link "About" at bounding box center [100, 398] width 44 height 45
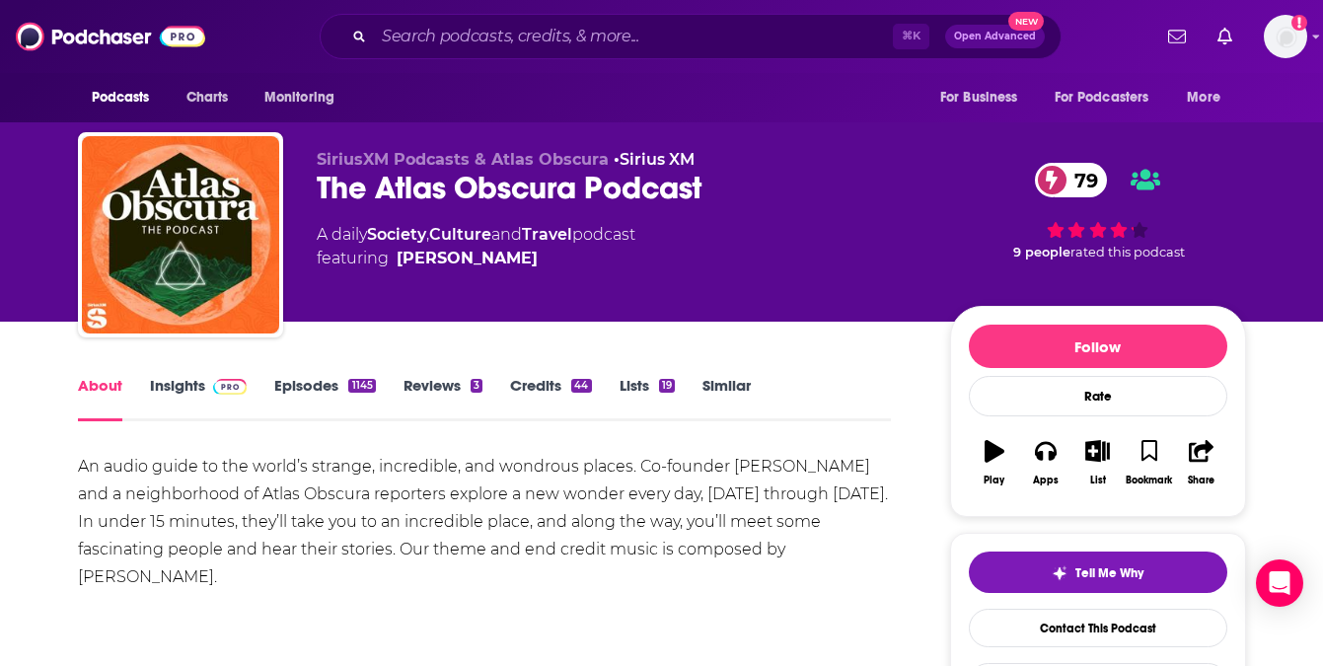
click at [176, 388] on link "Insights" at bounding box center [199, 398] width 98 height 45
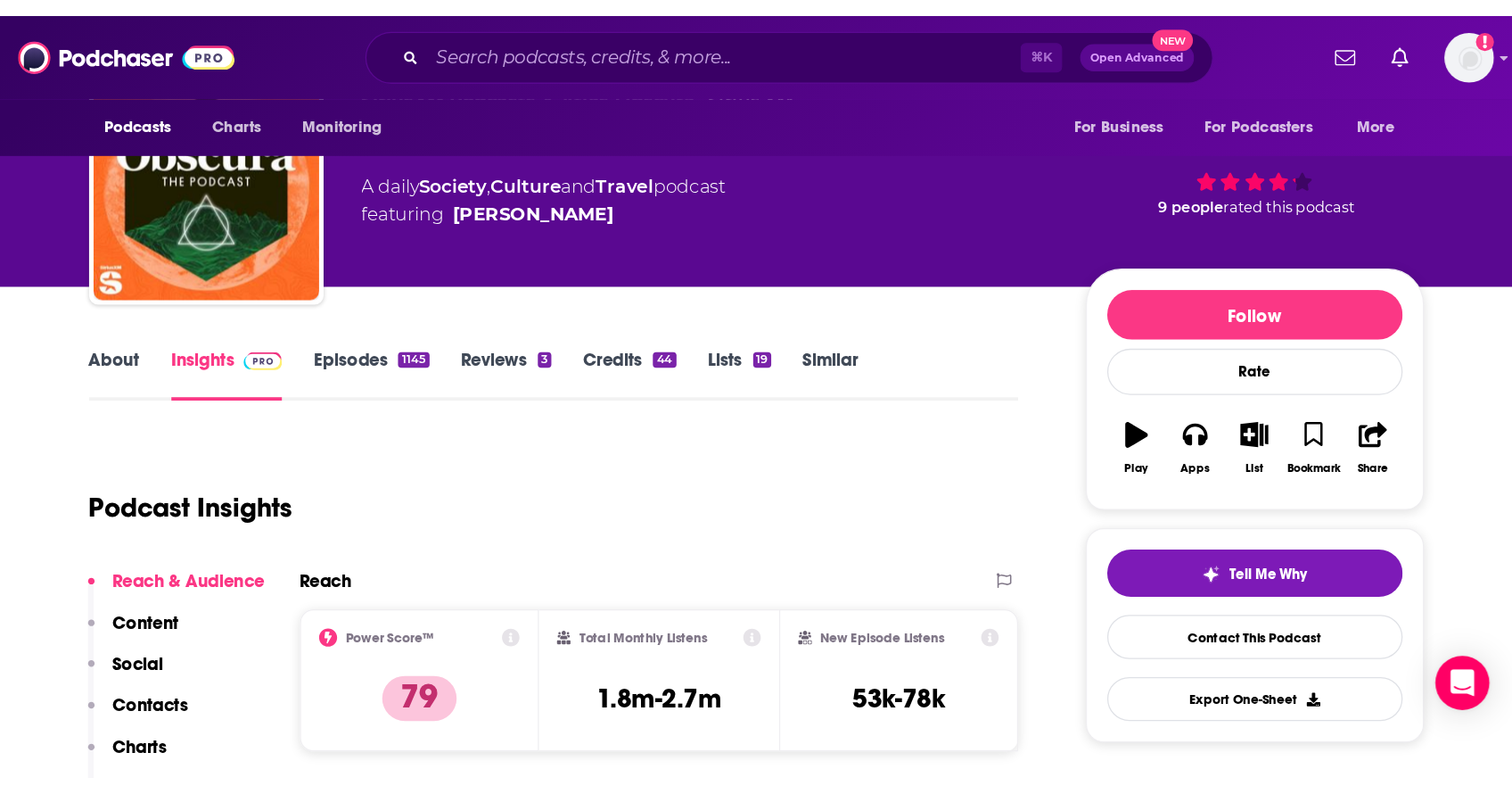
scroll to position [80, 0]
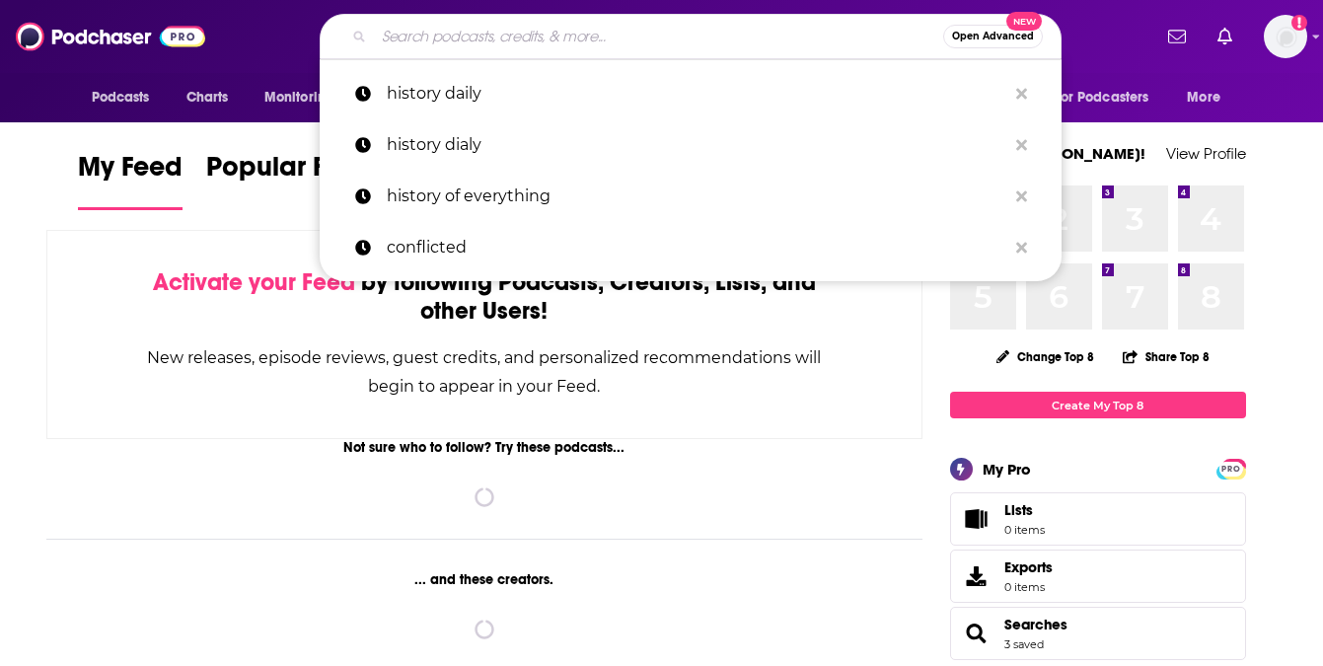
click at [448, 38] on input "Search podcasts, credits, & more..." at bounding box center [658, 37] width 569 height 32
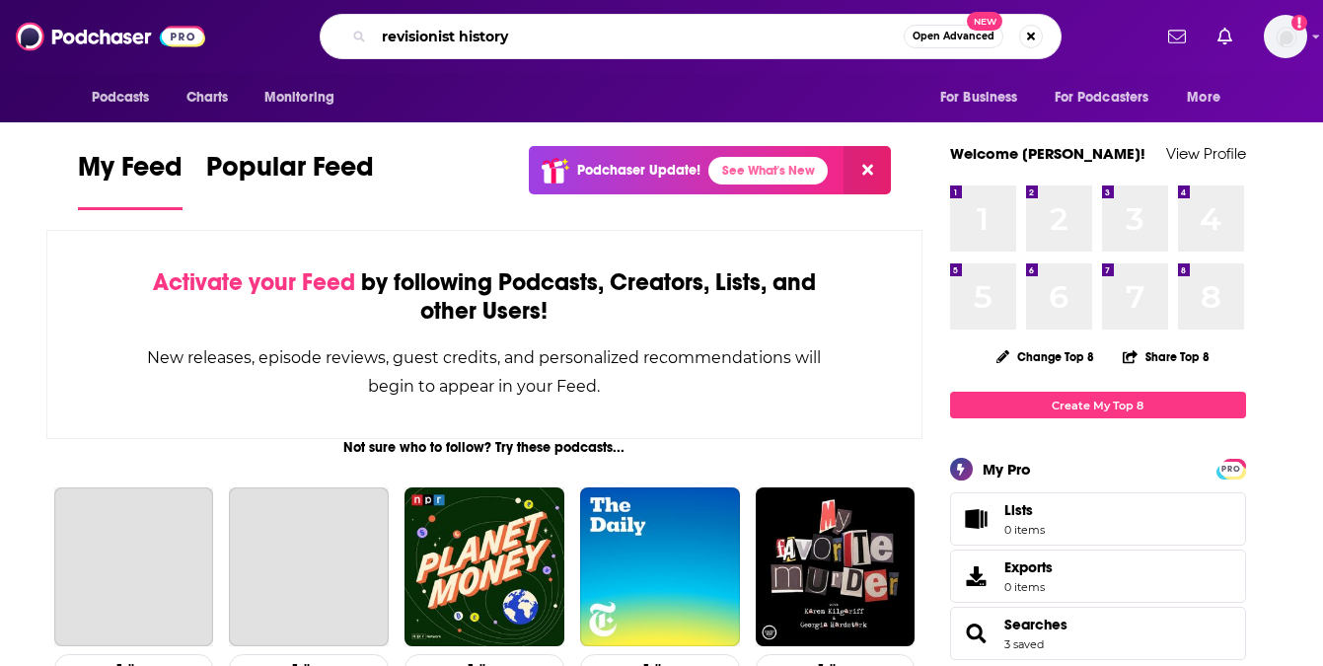
type input "revisionist history"
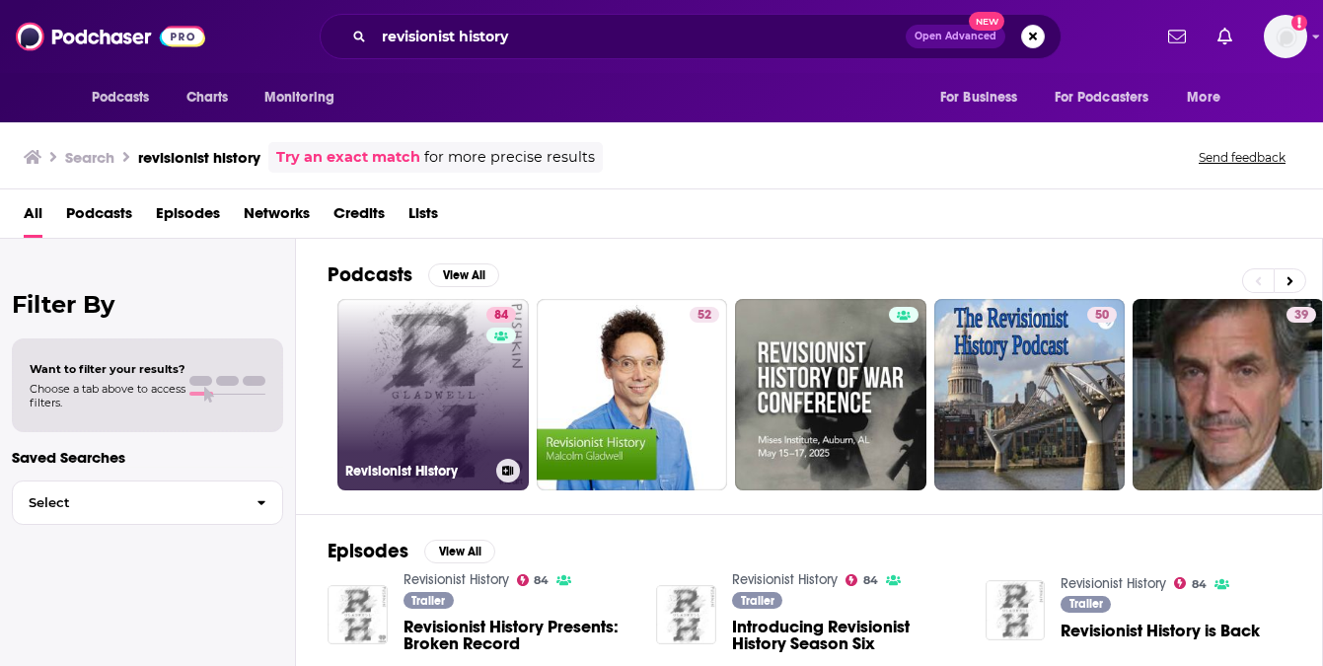
click at [463, 403] on link "84 Revisionist History" at bounding box center [432, 394] width 191 height 191
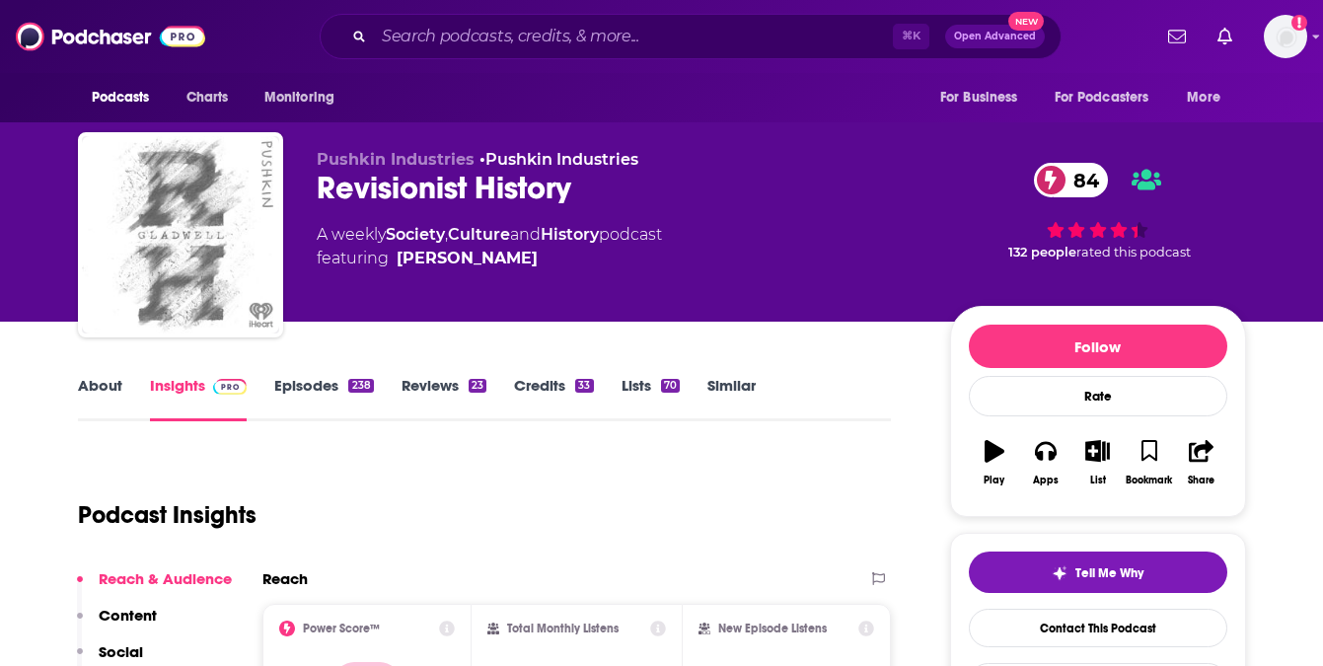
click at [97, 382] on link "About" at bounding box center [100, 398] width 44 height 45
